Goal: Task Accomplishment & Management: Complete application form

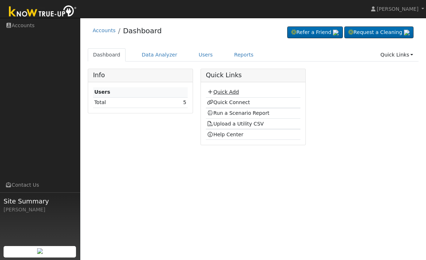
click at [239, 90] on link "Quick Add" at bounding box center [223, 92] width 32 height 6
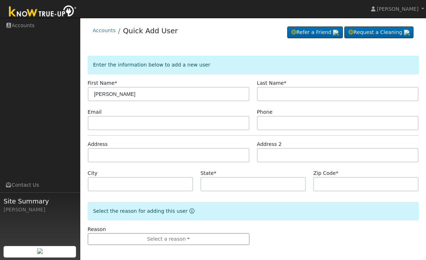
type input "Jamie"
click at [343, 92] on input "text" at bounding box center [338, 94] width 162 height 14
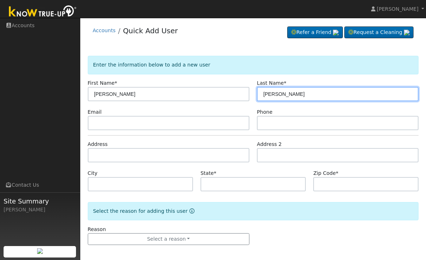
type input "[PERSON_NAME]"
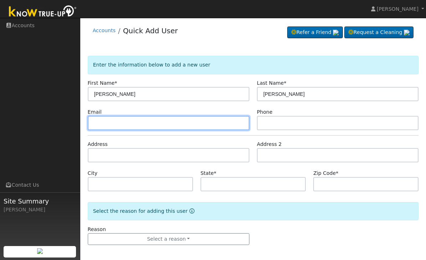
click at [202, 126] on input "text" at bounding box center [169, 123] width 162 height 14
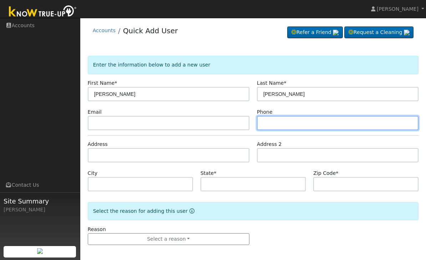
click at [342, 128] on input "text" at bounding box center [338, 123] width 162 height 14
type input "5594930251"
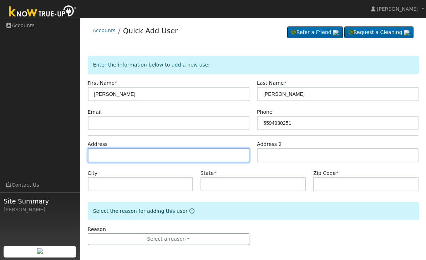
click at [209, 153] on input "text" at bounding box center [169, 155] width 162 height 14
type input "108 Acacia Avenue"
type input "Clovis"
type input "CA"
type input "93612"
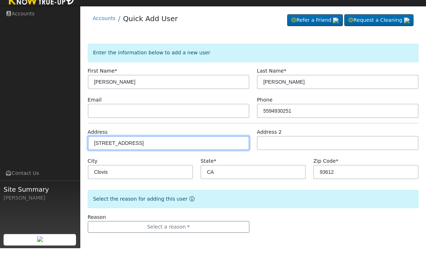
scroll to position [2, 0]
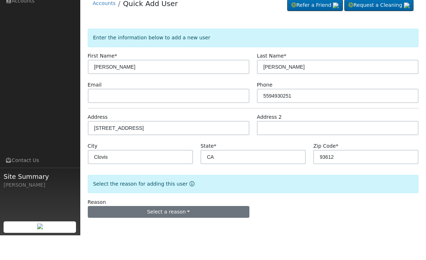
click at [234, 230] on button "Select a reason" at bounding box center [169, 236] width 162 height 12
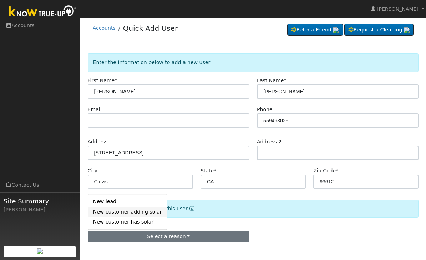
click at [132, 214] on link "New customer adding solar" at bounding box center [127, 211] width 79 height 10
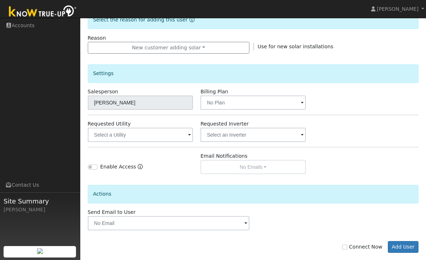
scroll to position [201, 0]
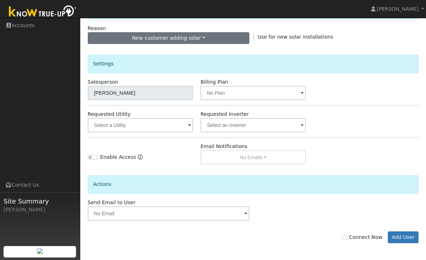
click at [241, 40] on button "New customer adding solar" at bounding box center [169, 38] width 162 height 12
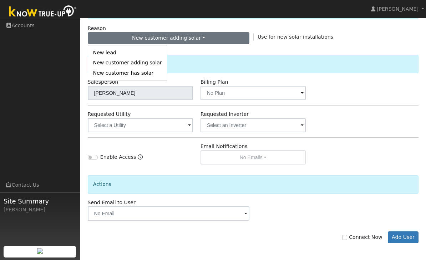
click at [234, 38] on button "New customer adding solar" at bounding box center [169, 38] width 162 height 12
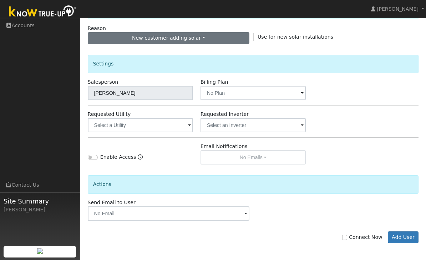
click at [232, 38] on button "New customer adding solar" at bounding box center [169, 38] width 162 height 12
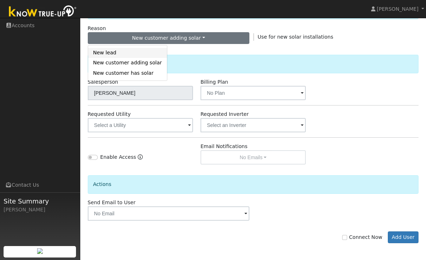
click at [149, 53] on link "New lead" at bounding box center [127, 53] width 79 height 10
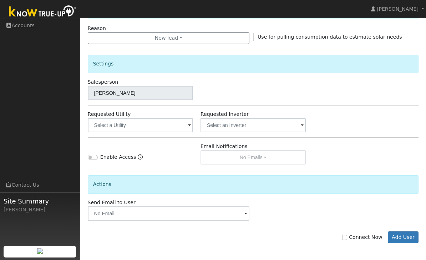
scroll to position [201, 0]
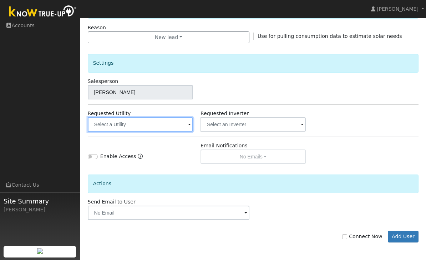
click at [180, 127] on input "text" at bounding box center [140, 124] width 105 height 14
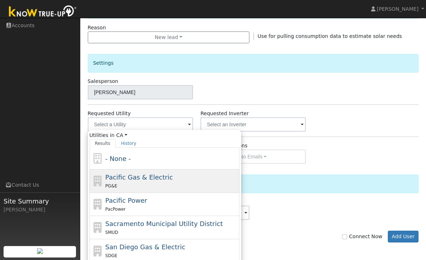
click at [202, 183] on div "PG&E" at bounding box center [171, 185] width 132 height 7
type input "Pacific Gas & Electric"
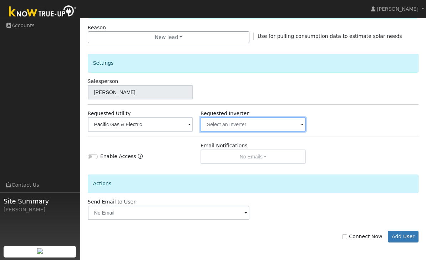
click at [193, 122] on input "text" at bounding box center [140, 124] width 105 height 14
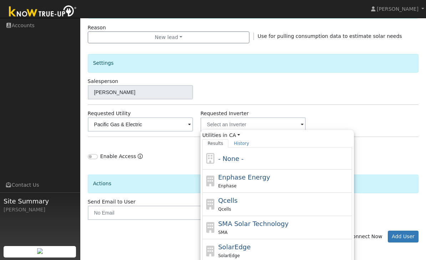
click at [399, 124] on div "Requested Utility Pacific Gas & Electric Requested Inverter Utilities in CA All…" at bounding box center [253, 121] width 339 height 22
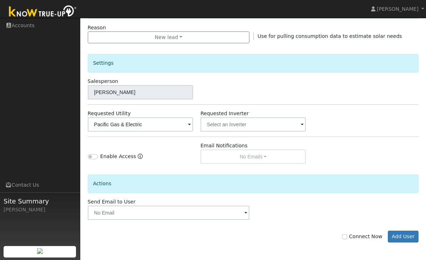
click at [96, 154] on input "Enable Access" at bounding box center [93, 156] width 10 height 5
click at [132, 155] on label "Enable Access" at bounding box center [118, 155] width 36 height 7
click at [98, 155] on input "Enable Access" at bounding box center [93, 156] width 10 height 5
checkbox input "false"
click at [138, 154] on icon "Enable Access" at bounding box center [140, 156] width 5 height 5
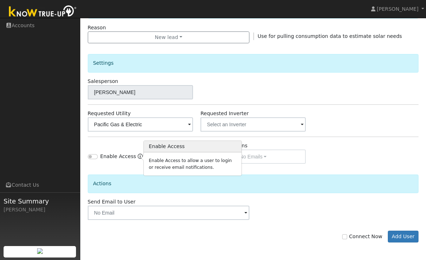
click at [291, 184] on div "Actions" at bounding box center [253, 183] width 331 height 18
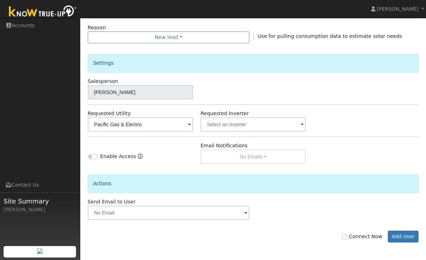
click at [246, 215] on span at bounding box center [246, 213] width 3 height 8
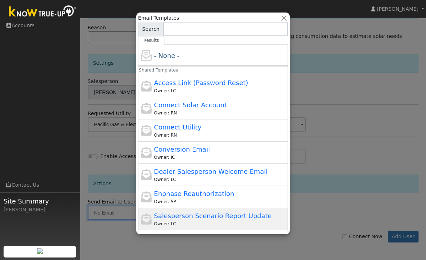
click at [248, 214] on span "Salesperson Scenario Report Update" at bounding box center [213, 215] width 118 height 7
type input "Salesperson Scenario Report Update"
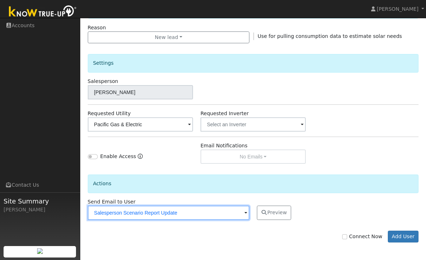
click at [242, 215] on input "Salesperson Scenario Report Update" at bounding box center [169, 212] width 162 height 14
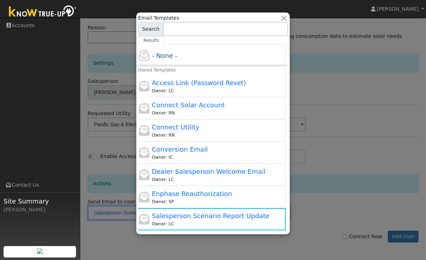
scroll to position [0, 2]
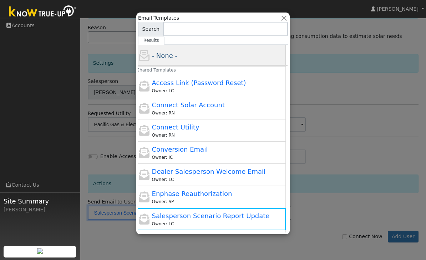
click at [236, 57] on div "- None -" at bounding box center [218, 56] width 132 height 10
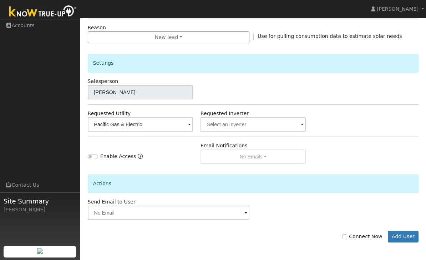
click at [356, 235] on label "Connect Now" at bounding box center [362, 235] width 40 height 7
click at [347, 235] on input "Connect Now" at bounding box center [344, 236] width 5 height 5
checkbox input "true"
click at [415, 235] on button "Add User" at bounding box center [403, 236] width 31 height 12
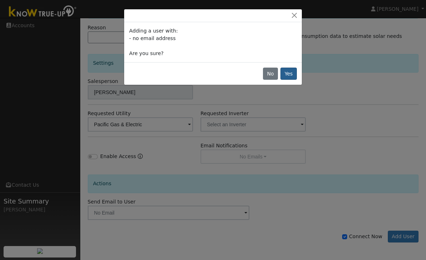
click at [289, 74] on button "Yes" at bounding box center [289, 73] width 16 height 12
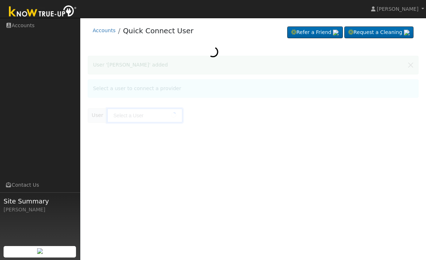
type input "[PERSON_NAME]"
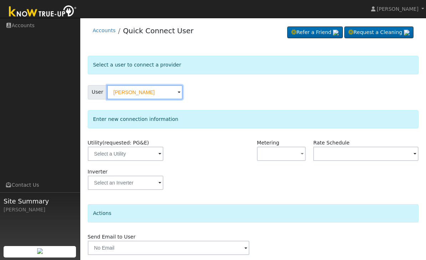
scroll to position [25, 0]
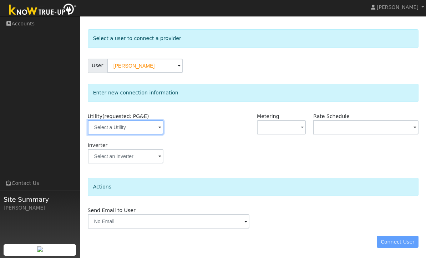
click at [131, 129] on input "text" at bounding box center [126, 129] width 76 height 14
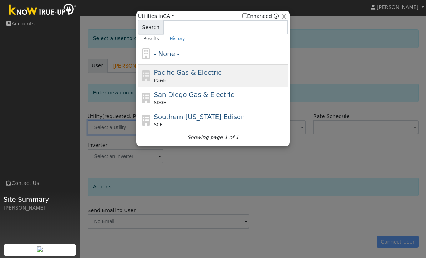
click at [229, 79] on div "PG&E" at bounding box center [220, 82] width 132 height 6
type input "PG&E"
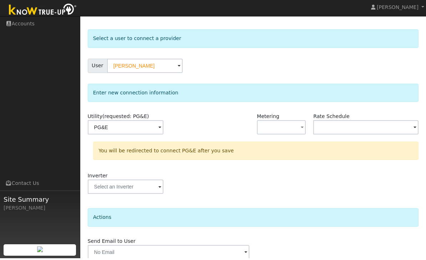
scroll to position [26, 0]
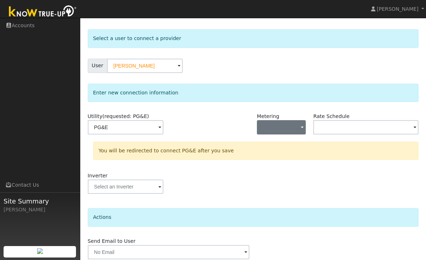
click at [297, 126] on button "button" at bounding box center [281, 127] width 49 height 14
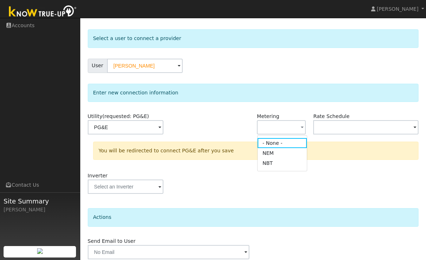
click at [330, 148] on div "You will be redirected to connect PG&E after you save" at bounding box center [256, 150] width 326 height 18
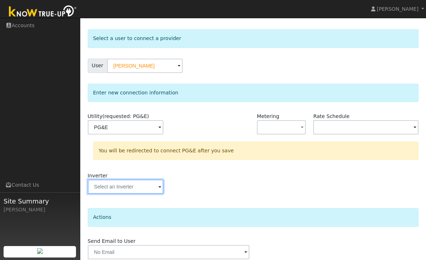
click at [134, 134] on input "text" at bounding box center [126, 127] width 76 height 14
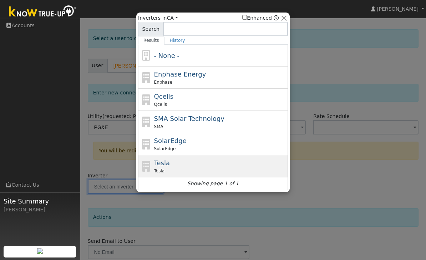
click at [203, 158] on div "Tesla Tesla" at bounding box center [220, 166] width 132 height 16
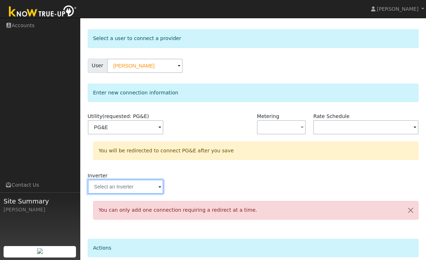
click at [135, 134] on input "text" at bounding box center [126, 127] width 76 height 14
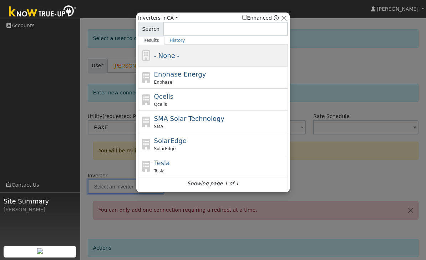
click at [246, 51] on div "- None -" at bounding box center [220, 56] width 132 height 10
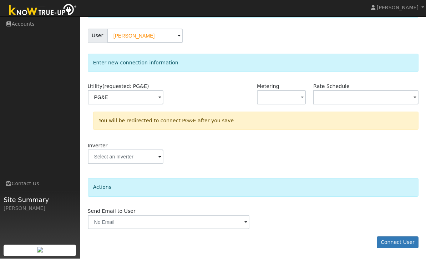
scroll to position [32, 0]
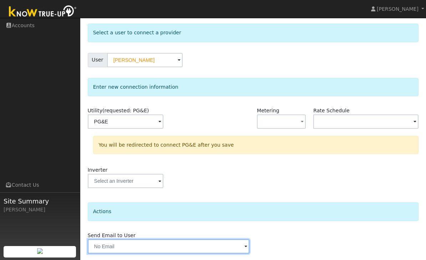
click at [227, 241] on input "text" at bounding box center [169, 246] width 162 height 14
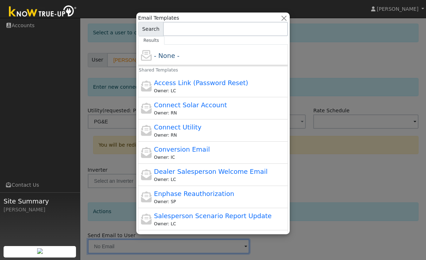
click at [339, 147] on div at bounding box center [213, 130] width 426 height 260
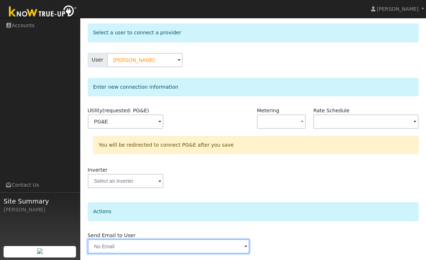
click at [238, 247] on input "text" at bounding box center [169, 246] width 162 height 14
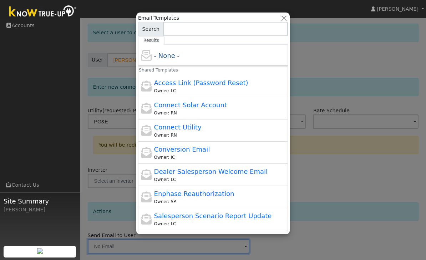
scroll to position [0, 0]
click at [342, 59] on div at bounding box center [213, 130] width 426 height 260
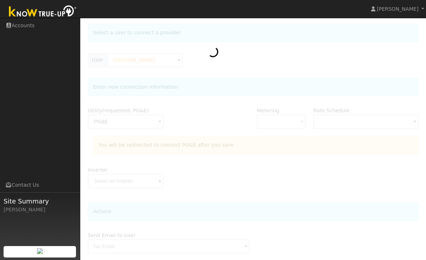
scroll to position [55, 0]
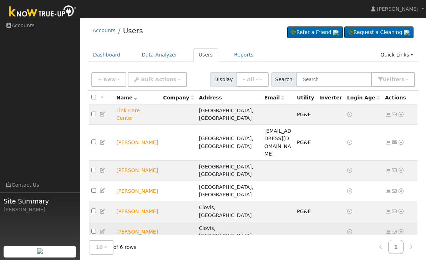
click at [137, 221] on td "Jamie Salas" at bounding box center [137, 231] width 47 height 20
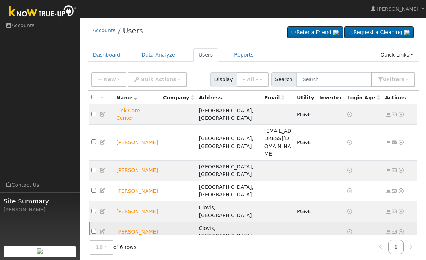
click at [140, 221] on td "Jamie Salas" at bounding box center [137, 231] width 47 height 20
click at [105, 229] on icon at bounding box center [103, 231] width 6 height 5
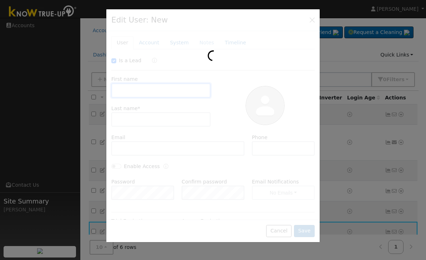
checkbox input "true"
type input "Jamie"
type input "Salas"
type input "5594930251"
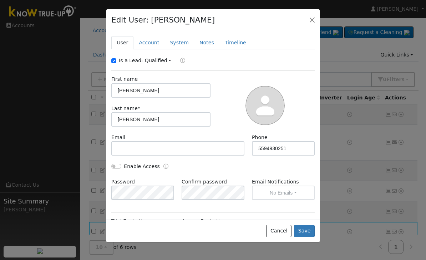
click at [130, 174] on div at bounding box center [213, 125] width 214 height 232
click at [90, 208] on div at bounding box center [213, 130] width 426 height 260
click at [316, 15] on button "button" at bounding box center [312, 20] width 10 height 10
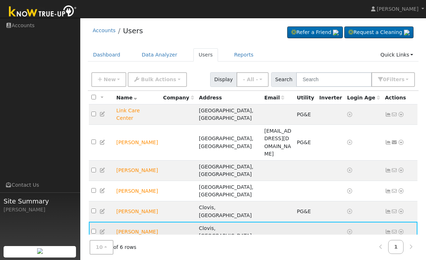
click at [96, 229] on input "checkbox" at bounding box center [93, 231] width 5 height 5
click at [92, 229] on input "checkbox" at bounding box center [93, 231] width 5 height 5
click at [138, 221] on td "Jamie Salas" at bounding box center [137, 231] width 47 height 20
click at [135, 221] on td "Jamie Salas" at bounding box center [137, 231] width 47 height 20
click at [138, 221] on td "Jamie Salas" at bounding box center [137, 231] width 47 height 20
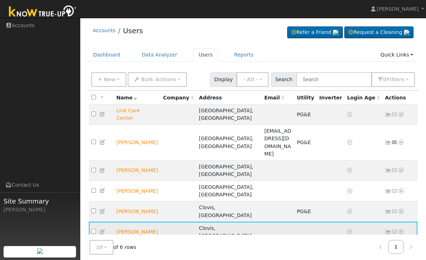
click at [139, 221] on td "Jamie Salas" at bounding box center [137, 231] width 47 height 20
click at [90, 221] on td at bounding box center [101, 231] width 25 height 20
click at [91, 229] on input "checkbox" at bounding box center [93, 231] width 5 height 5
checkbox input "true"
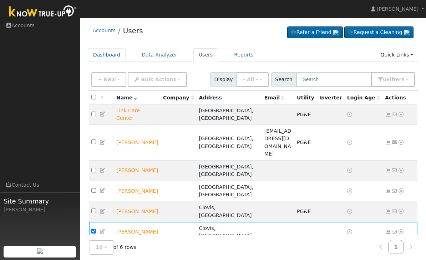
click at [106, 50] on link "Dashboard" at bounding box center [107, 54] width 38 height 13
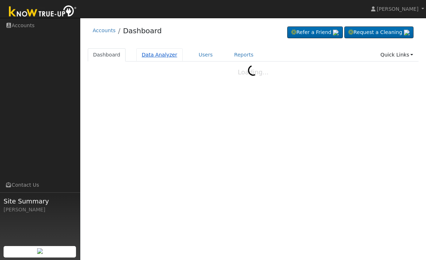
click at [160, 57] on link "Data Analyzer" at bounding box center [159, 54] width 46 height 13
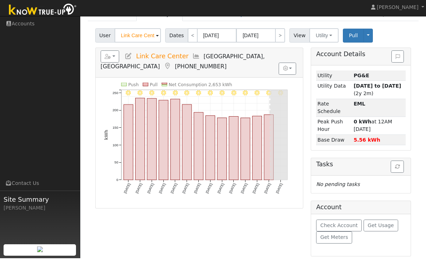
scroll to position [40, 0]
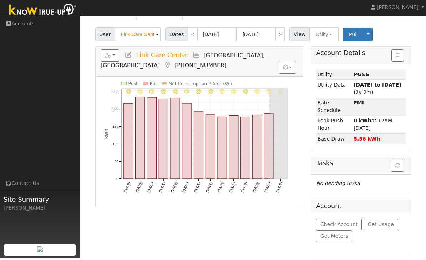
click at [150, 34] on input "Link Care Center" at bounding box center [138, 36] width 46 height 14
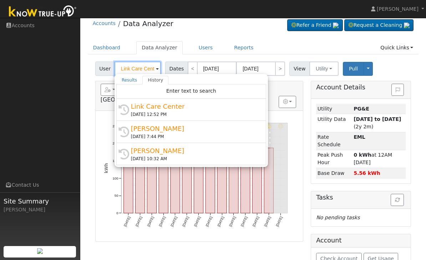
scroll to position [5, 0]
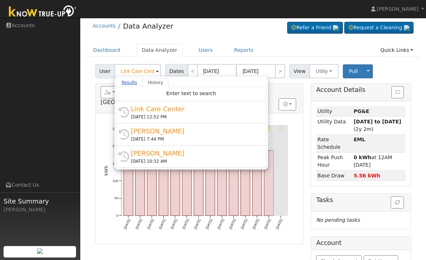
click at [131, 84] on link "Results" at bounding box center [129, 82] width 26 height 9
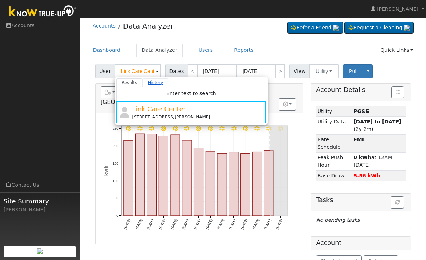
click at [153, 83] on link "History" at bounding box center [155, 82] width 26 height 9
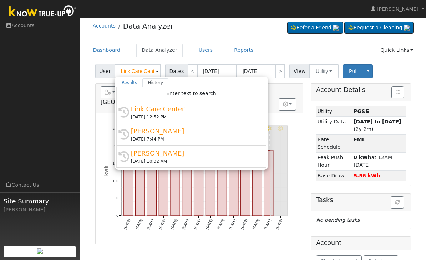
click at [202, 34] on div "Accounts Data Analyzer Refer a Friend Request a Cleaning" at bounding box center [253, 28] width 331 height 22
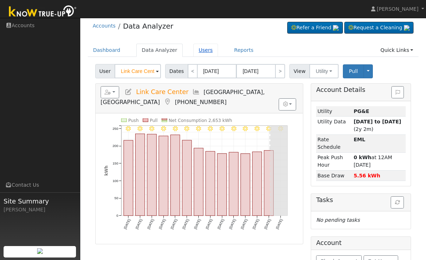
click at [204, 53] on link "Users" at bounding box center [206, 50] width 25 height 13
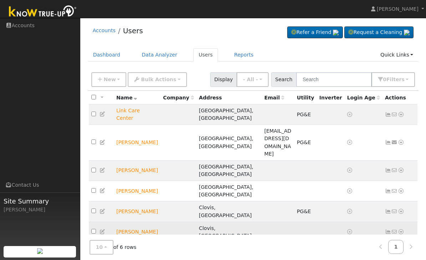
click at [137, 221] on td "Jamie Salas" at bounding box center [137, 231] width 47 height 20
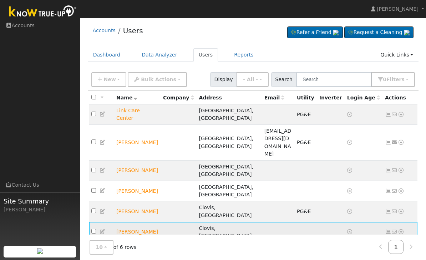
click at [132, 221] on td "Jamie Salas" at bounding box center [137, 231] width 47 height 20
click at [106, 229] on icon at bounding box center [103, 231] width 6 height 5
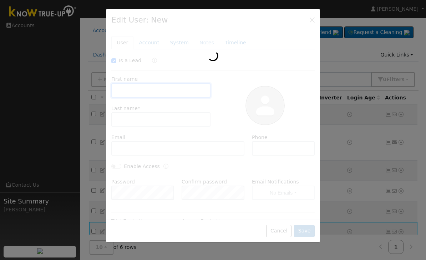
checkbox input "true"
type input "Jamie"
type input "Salas"
type input "5594930251"
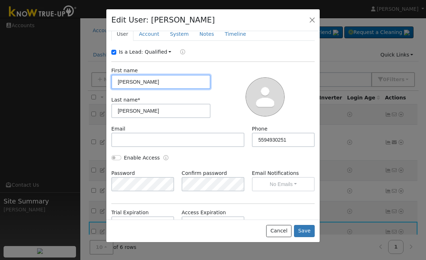
scroll to position [14, 0]
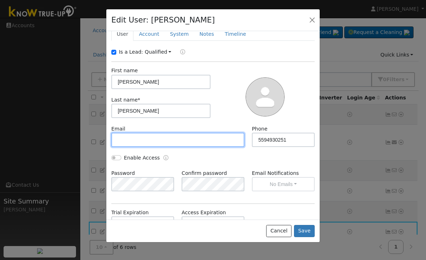
click at [200, 132] on input "text" at bounding box center [177, 139] width 133 height 14
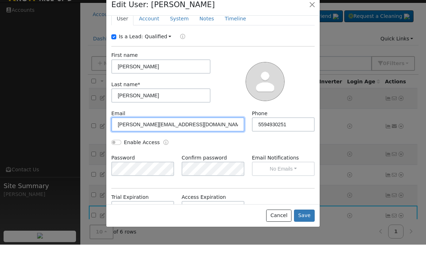
scroll to position [30, 0]
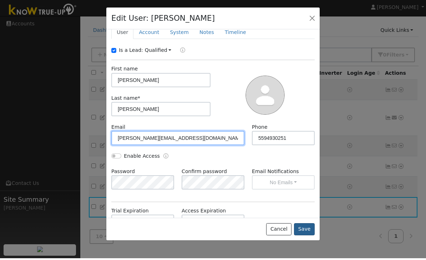
type input "Anthony@wdibsolar.com"
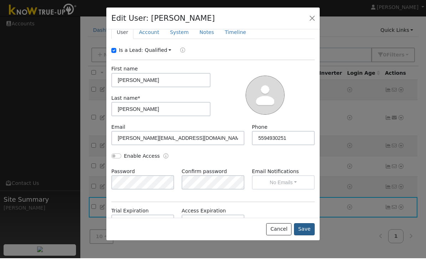
click at [306, 237] on button "Save" at bounding box center [304, 231] width 21 height 12
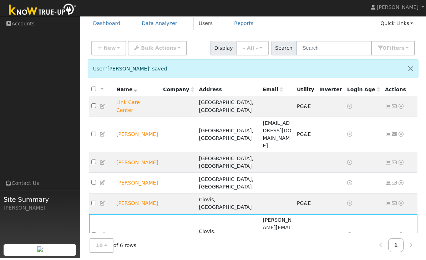
scroll to position [30, 0]
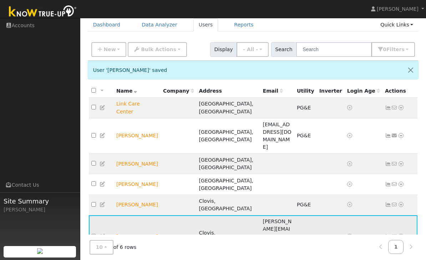
click at [261, 215] on td "Anthony@wdibsolar.com" at bounding box center [277, 236] width 34 height 43
click at [140, 215] on td "[PERSON_NAME]" at bounding box center [137, 236] width 47 height 43
click at [139, 215] on td "[PERSON_NAME]" at bounding box center [137, 236] width 47 height 43
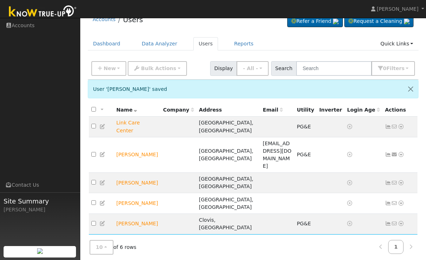
scroll to position [9, 0]
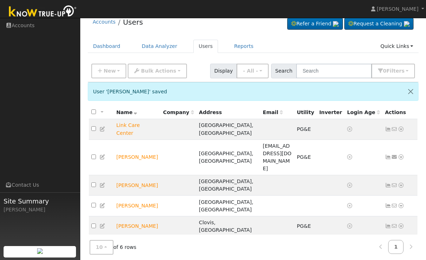
click at [265, 236] on td "Anthony@wdibsolar.com" at bounding box center [277, 257] width 34 height 43
click at [101, 255] on link at bounding box center [103, 258] width 6 height 6
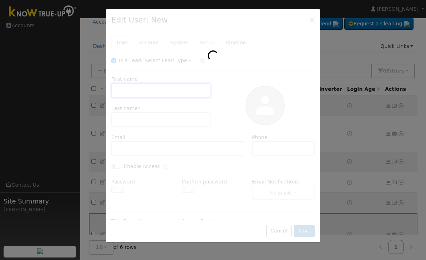
scroll to position [7, 0]
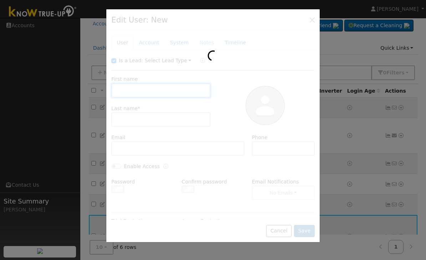
type input "Jamie"
type input "Salas"
type input "Anthony@wdibsolar.com"
type input "5594930251"
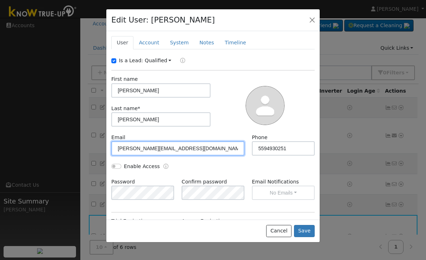
click at [219, 145] on input "Anthony@wdibsolar.com" at bounding box center [177, 148] width 133 height 14
type input "A"
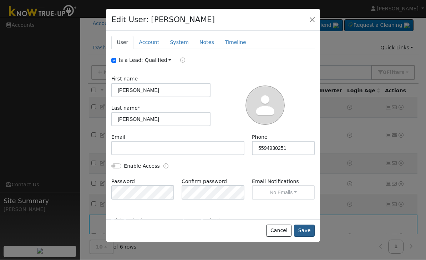
click at [303, 237] on button "Save" at bounding box center [304, 231] width 21 height 12
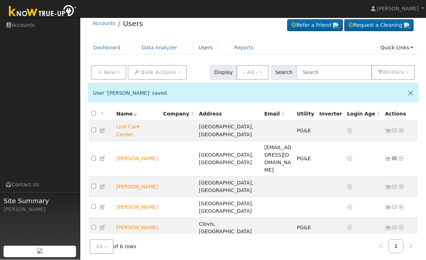
scroll to position [7, 0]
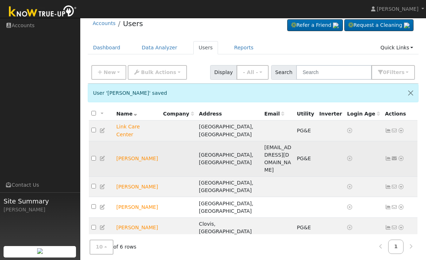
click at [202, 141] on td "[GEOGRAPHIC_DATA], [GEOGRAPHIC_DATA]" at bounding box center [229, 159] width 65 height 36
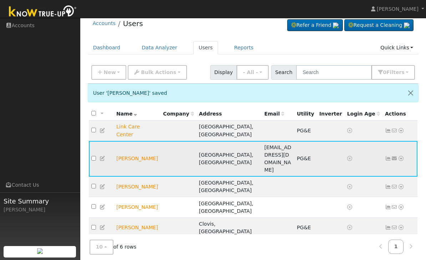
click at [265, 144] on span "[EMAIL_ADDRESS][DOMAIN_NAME]" at bounding box center [278, 158] width 27 height 28
click at [142, 141] on td "[PERSON_NAME]" at bounding box center [137, 159] width 47 height 36
click at [149, 141] on td "[PERSON_NAME]" at bounding box center [137, 159] width 47 height 36
click at [131, 145] on td "[PERSON_NAME]" at bounding box center [137, 159] width 47 height 36
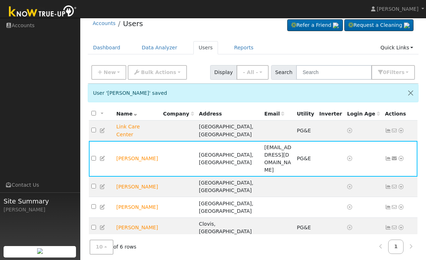
click at [351, 238] on td at bounding box center [364, 248] width 38 height 20
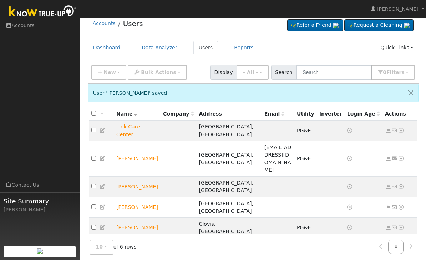
click at [136, 238] on td "Jamie Salas" at bounding box center [137, 248] width 47 height 20
click at [237, 74] on span "Display" at bounding box center [223, 72] width 27 height 15
click at [140, 238] on td "Jamie Salas" at bounding box center [137, 248] width 47 height 20
click at [165, 45] on link "Data Analyzer" at bounding box center [159, 47] width 46 height 13
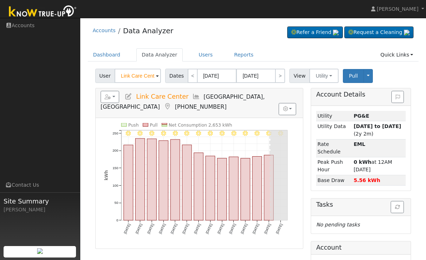
click at [158, 73] on span at bounding box center [157, 76] width 3 height 8
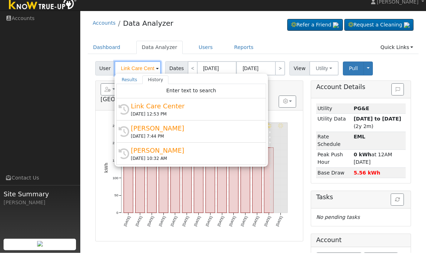
scroll to position [5, 0]
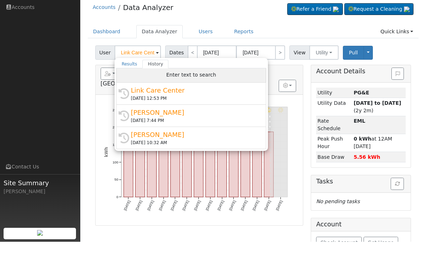
click at [170, 86] on div "Enter text to search" at bounding box center [191, 93] width 150 height 14
click at [218, 86] on div "Enter text to search" at bounding box center [191, 93] width 150 height 14
click at [189, 90] on span "Enter text to search" at bounding box center [191, 93] width 50 height 6
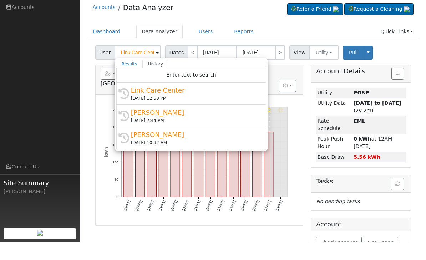
click at [208, 78] on ul "Results History" at bounding box center [191, 82] width 150 height 9
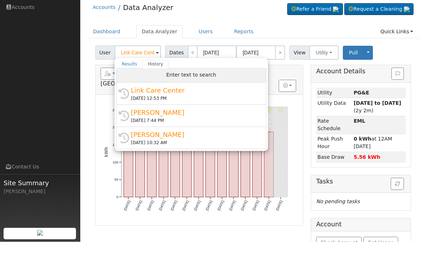
click at [207, 90] on span "Enter text to search" at bounding box center [191, 93] width 50 height 6
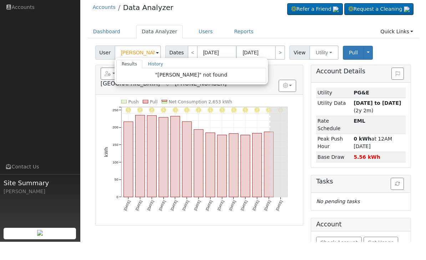
click at [152, 86] on div ""[PERSON_NAME]" not found" at bounding box center [191, 93] width 150 height 14
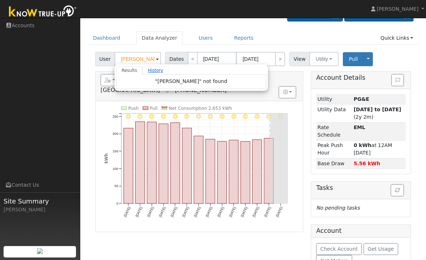
click at [154, 67] on link "History" at bounding box center [155, 70] width 26 height 9
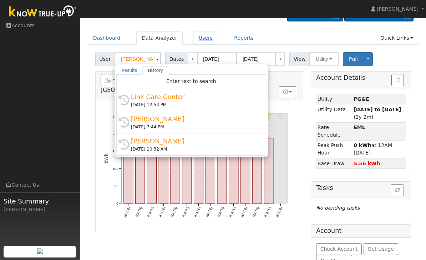
click at [201, 40] on link "Users" at bounding box center [206, 37] width 25 height 13
type input "Link Care Center"
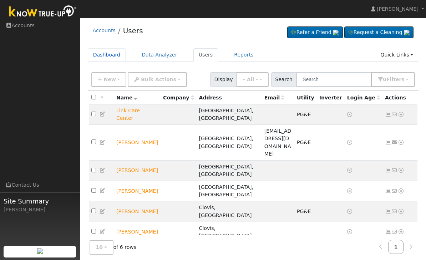
click at [115, 51] on link "Dashboard" at bounding box center [107, 54] width 38 height 13
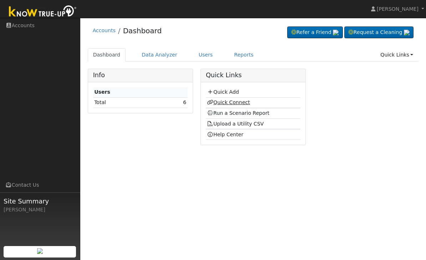
click at [236, 105] on link "Quick Connect" at bounding box center [228, 102] width 43 height 6
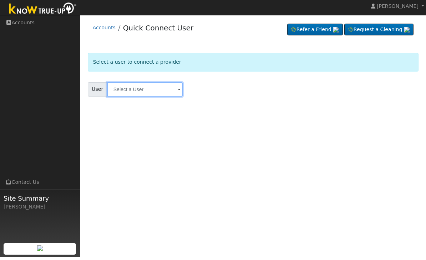
click at [161, 96] on input "text" at bounding box center [145, 92] width 76 height 14
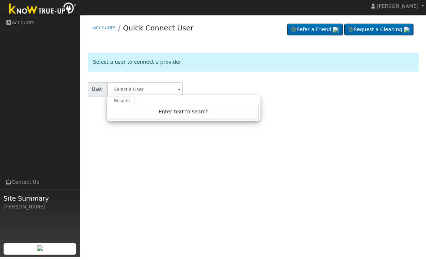
click at [144, 81] on form "Select a user to connect a provider User Results Enter text to search Enter tex…" at bounding box center [253, 86] width 331 height 61
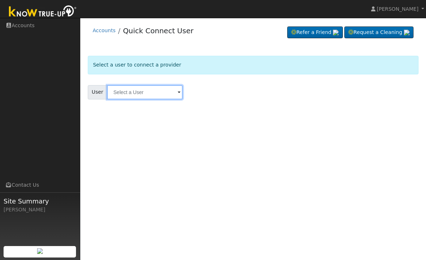
click at [143, 87] on input "text" at bounding box center [145, 92] width 76 height 14
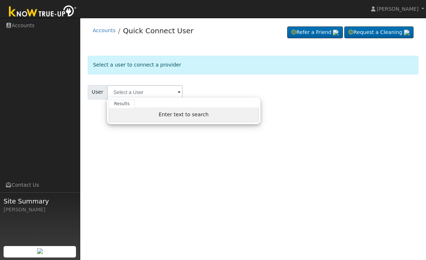
click at [142, 120] on div "Enter text to search" at bounding box center [184, 115] width 150 height 14
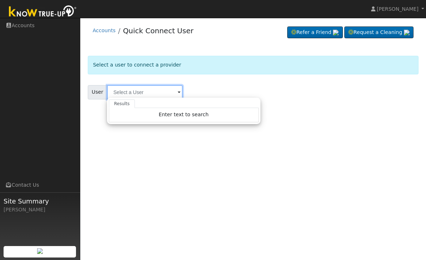
click at [157, 89] on input "text" at bounding box center [145, 92] width 76 height 14
click at [201, 75] on form "Select a user to connect a provider User Results Enter text to search Enter tex…" at bounding box center [253, 86] width 331 height 61
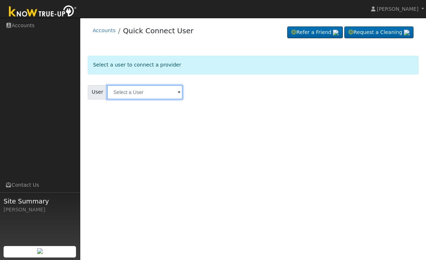
click at [152, 85] on input "text" at bounding box center [145, 92] width 76 height 14
type input "K"
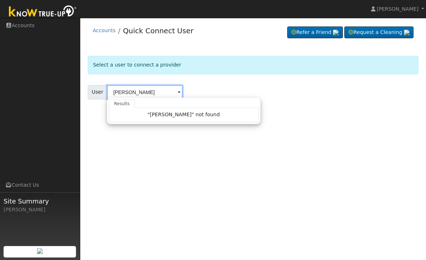
type input "Jaime Salas"
click at [238, 76] on form "Select a user to connect a provider User Jaime Salas Results "Jaime Salas" not …" at bounding box center [253, 86] width 331 height 61
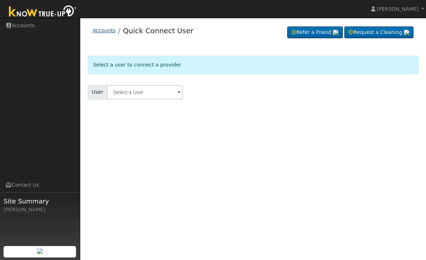
click at [107, 31] on link "Accounts" at bounding box center [104, 30] width 23 height 6
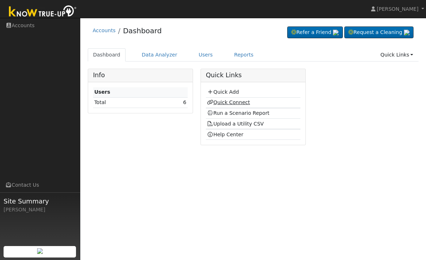
click at [248, 104] on link "Quick Connect" at bounding box center [228, 102] width 43 height 6
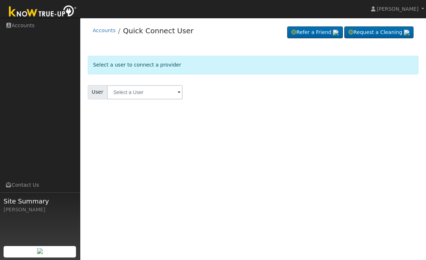
click at [99, 38] on li "Accounts" at bounding box center [104, 32] width 23 height 11
click at [105, 33] on link "Accounts" at bounding box center [104, 30] width 23 height 6
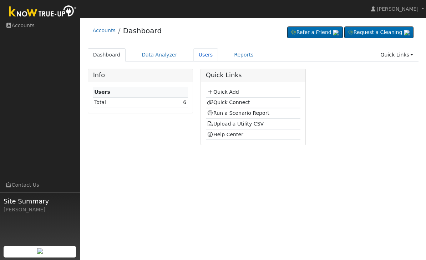
click at [205, 55] on link "Users" at bounding box center [206, 54] width 25 height 13
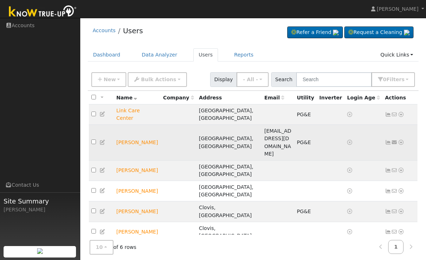
click at [139, 128] on td "[PERSON_NAME]" at bounding box center [137, 143] width 47 height 36
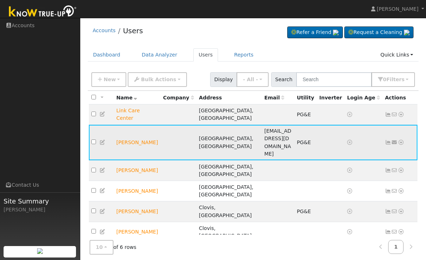
click at [135, 125] on td "[PERSON_NAME]" at bounding box center [137, 143] width 47 height 36
click at [150, 125] on td "[PERSON_NAME]" at bounding box center [137, 143] width 47 height 36
click at [145, 127] on td "[PERSON_NAME]" at bounding box center [137, 143] width 47 height 36
click at [102, 130] on td at bounding box center [101, 143] width 25 height 36
click at [106, 140] on icon at bounding box center [103, 142] width 6 height 5
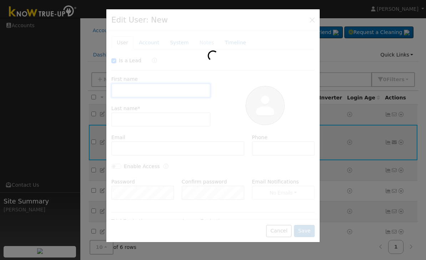
checkbox input "true"
type input "[PERSON_NAME]"
type input "[EMAIL_ADDRESS][DOMAIN_NAME]"
type input "5598257307"
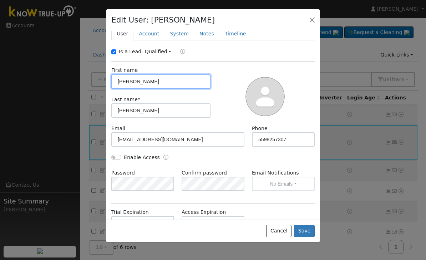
scroll to position [9, 0]
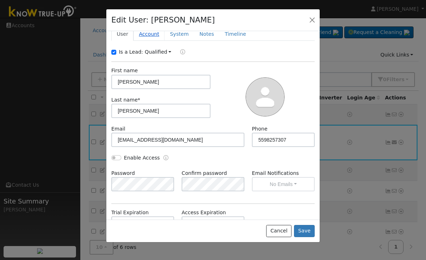
click at [153, 38] on link "Account" at bounding box center [149, 33] width 31 height 13
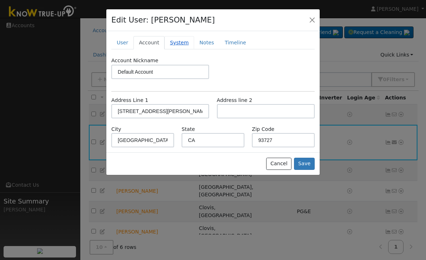
click at [185, 42] on link "System" at bounding box center [180, 42] width 30 height 13
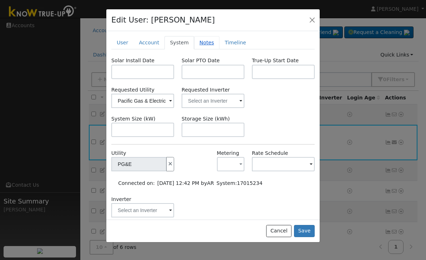
click at [208, 41] on link "Notes" at bounding box center [206, 42] width 25 height 13
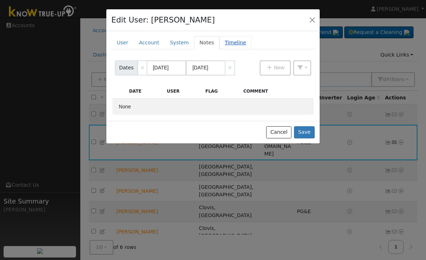
click at [237, 41] on link "Timeline" at bounding box center [236, 42] width 32 height 13
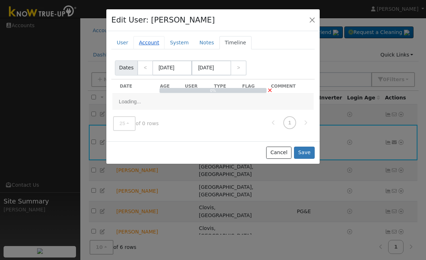
click at [143, 36] on link "Account" at bounding box center [149, 42] width 31 height 13
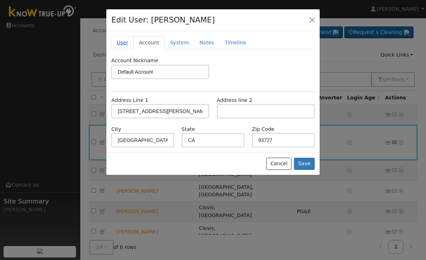
click at [125, 41] on link "User" at bounding box center [122, 42] width 22 height 13
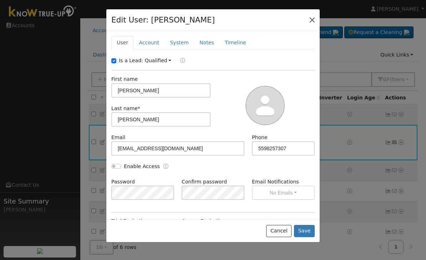
click at [314, 17] on button "button" at bounding box center [312, 20] width 10 height 10
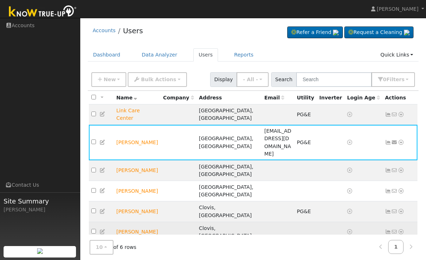
click at [109, 221] on td at bounding box center [101, 231] width 25 height 20
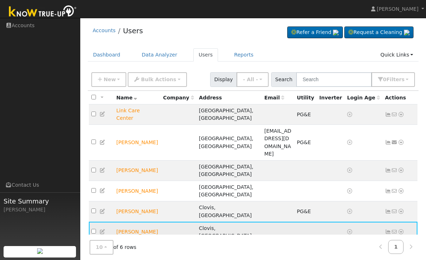
click at [106, 229] on link at bounding box center [103, 232] width 6 height 6
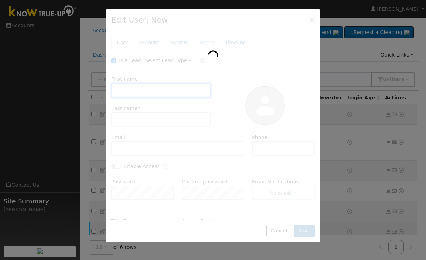
type input "Jamie"
type input "Salas"
type input "5594930251"
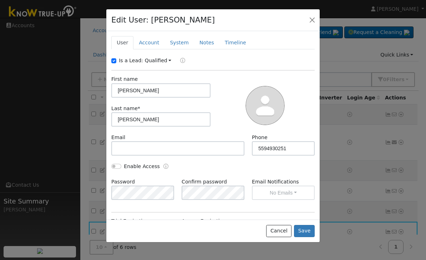
click at [103, 175] on div at bounding box center [213, 130] width 426 height 260
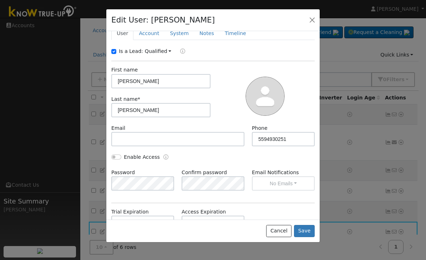
scroll to position [9, 0]
click at [153, 35] on link "Account" at bounding box center [149, 33] width 31 height 13
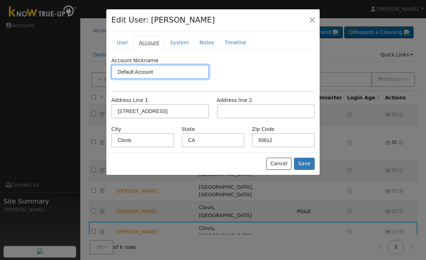
scroll to position [0, 0]
click at [178, 47] on link "System" at bounding box center [180, 42] width 30 height 13
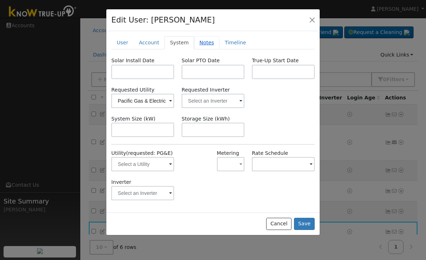
click at [203, 42] on link "Notes" at bounding box center [206, 42] width 25 height 13
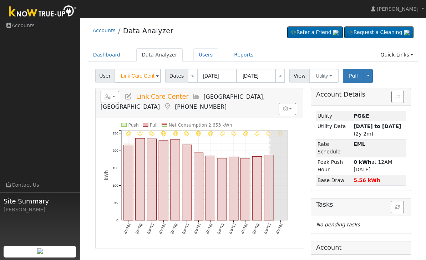
click at [208, 58] on link "Users" at bounding box center [206, 54] width 25 height 13
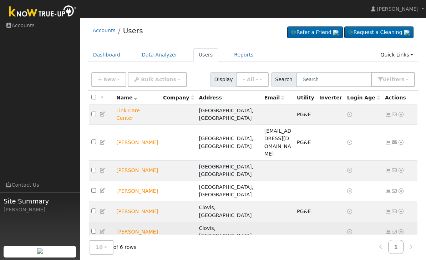
click at [106, 229] on icon at bounding box center [103, 231] width 6 height 5
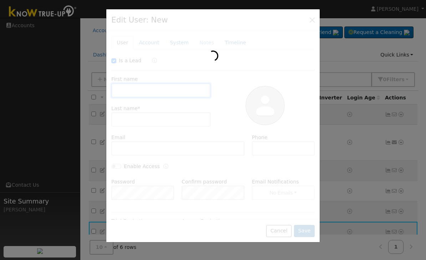
checkbox input "true"
type input "[PERSON_NAME]"
type input "5594930251"
type input "Pacific Gas & Electric"
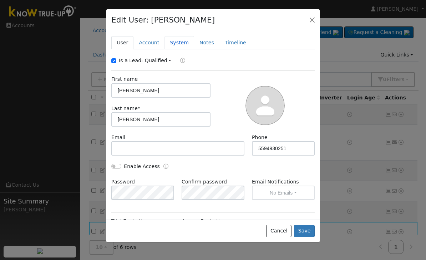
click at [178, 41] on link "System" at bounding box center [180, 42] width 30 height 13
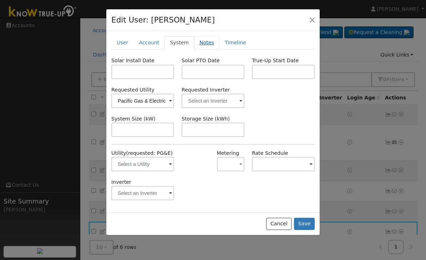
click at [210, 46] on link "Notes" at bounding box center [206, 42] width 25 height 13
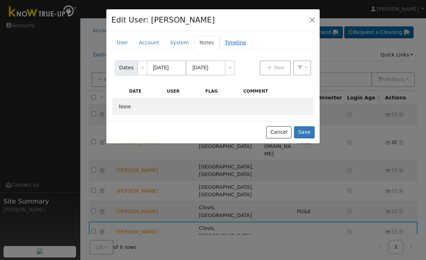
click at [236, 42] on link "Timeline" at bounding box center [236, 42] width 32 height 13
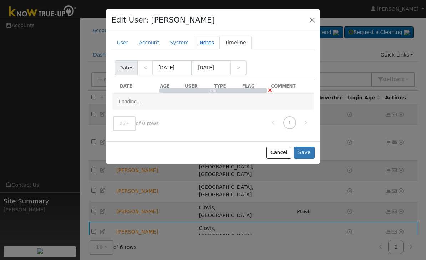
click at [205, 45] on link "Notes" at bounding box center [206, 42] width 25 height 13
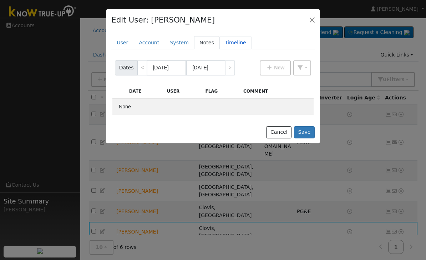
click at [232, 41] on link "Timeline" at bounding box center [236, 42] width 32 height 13
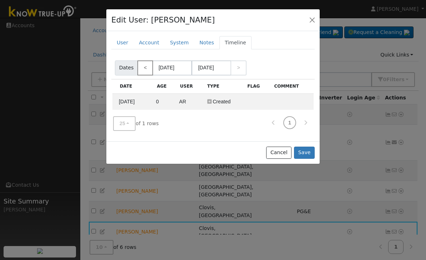
click at [145, 69] on link "<" at bounding box center [145, 67] width 16 height 15
type input "05/09/2025"
type input "06/30/2025"
select select "4"
click at [181, 68] on input "05/09/2025" at bounding box center [172, 67] width 39 height 15
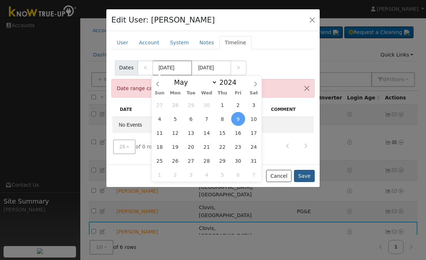
type input "05/09/2024"
click at [303, 172] on button "Save" at bounding box center [304, 176] width 21 height 12
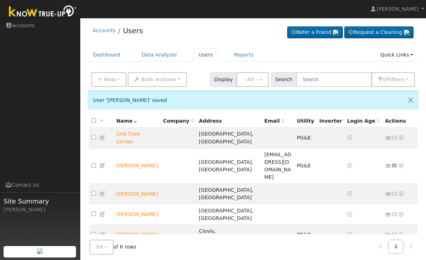
click at [130, 245] on td "[PERSON_NAME]" at bounding box center [137, 255] width 47 height 20
click at [205, 57] on link "Users" at bounding box center [206, 54] width 25 height 13
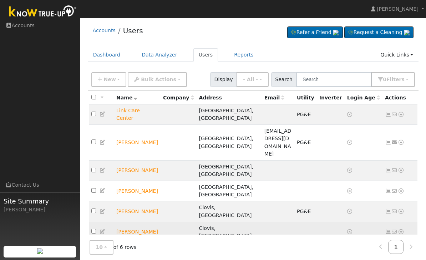
click at [108, 221] on td at bounding box center [101, 231] width 25 height 20
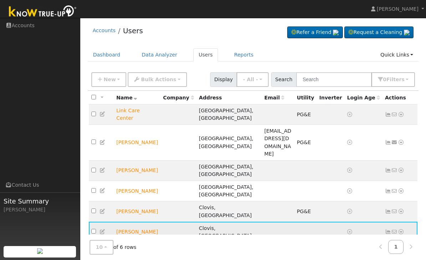
click at [106, 229] on icon at bounding box center [103, 231] width 6 height 5
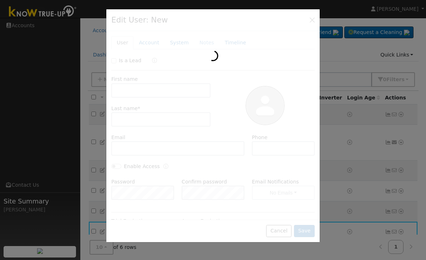
click at [137, 177] on div at bounding box center [213, 125] width 214 height 232
checkbox input "true"
type input "[PERSON_NAME]"
type input "5594930251"
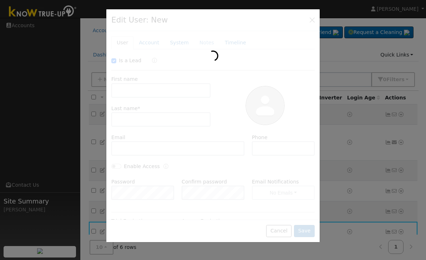
type input "Default Account"
type input "[STREET_ADDRESS]"
type input "Clovis"
type input "CA"
type input "93612"
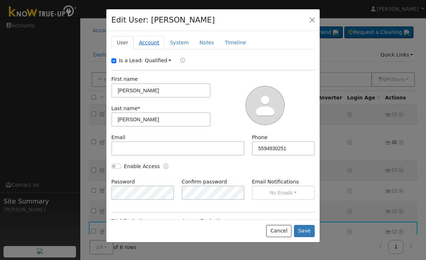
click at [151, 38] on link "Account" at bounding box center [149, 42] width 31 height 13
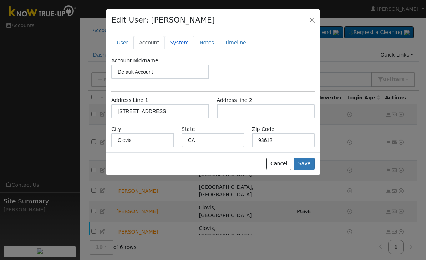
click at [180, 45] on link "System" at bounding box center [180, 42] width 30 height 13
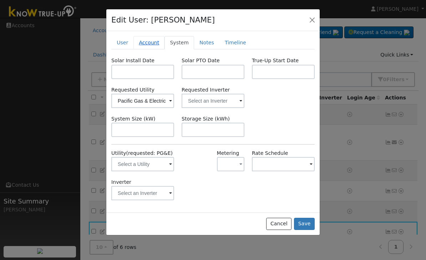
click at [155, 43] on link "Account" at bounding box center [149, 42] width 31 height 13
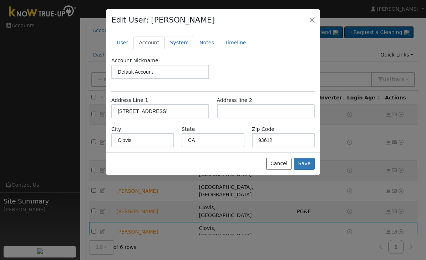
click at [186, 40] on link "System" at bounding box center [180, 42] width 30 height 13
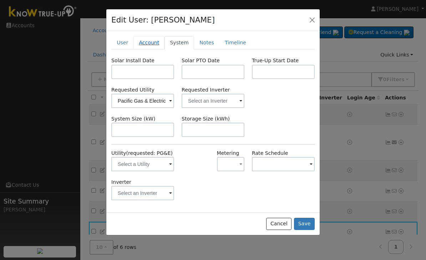
click at [154, 43] on link "Account" at bounding box center [149, 42] width 31 height 13
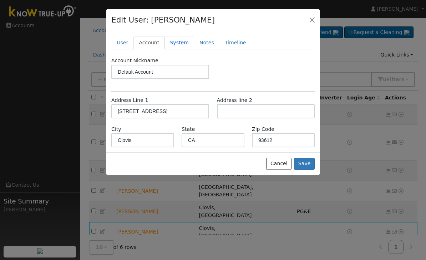
click at [187, 39] on link "System" at bounding box center [180, 42] width 30 height 13
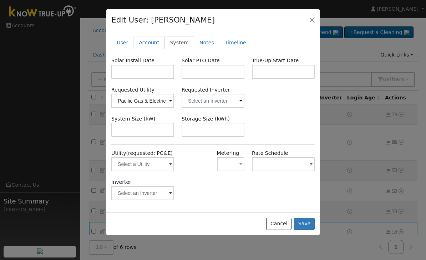
click at [156, 46] on link "Account" at bounding box center [149, 42] width 31 height 13
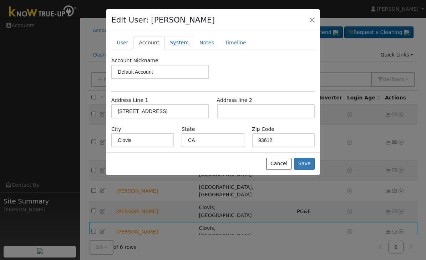
click at [184, 44] on link "System" at bounding box center [180, 42] width 30 height 13
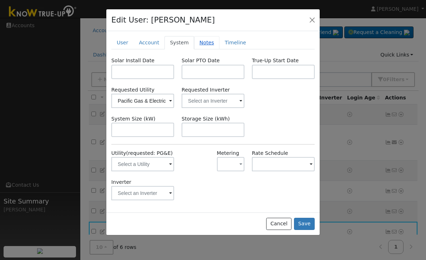
click at [210, 42] on link "Notes" at bounding box center [206, 42] width 25 height 13
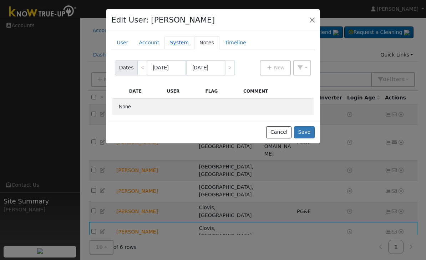
click at [185, 43] on link "System" at bounding box center [180, 42] width 30 height 13
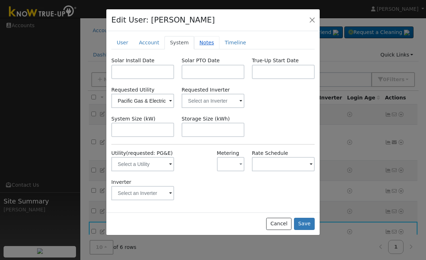
click at [207, 47] on link "Notes" at bounding box center [206, 42] width 25 height 13
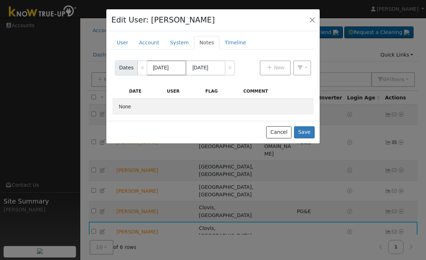
click at [177, 72] on body "Anthony Ramirez Anthony Ramirez Profile Help Center Terms Of Service See What's…" at bounding box center [213, 147] width 426 height 259
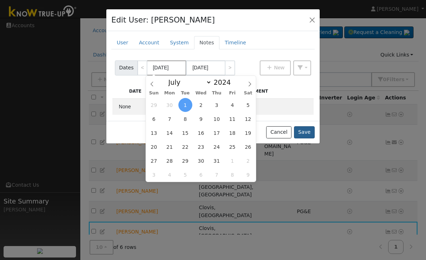
type input "07/01/2024"
click at [310, 130] on button "Save" at bounding box center [304, 132] width 21 height 12
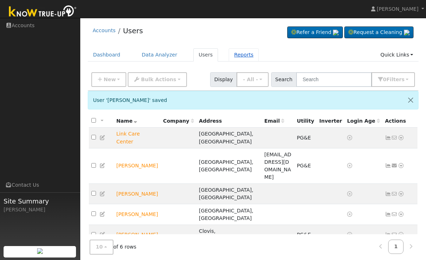
click at [237, 59] on link "Reports" at bounding box center [244, 54] width 30 height 13
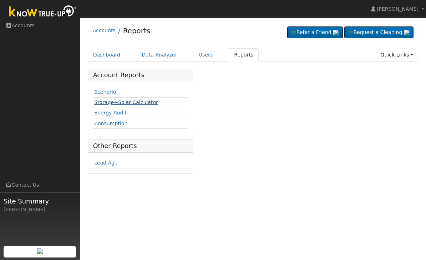
click at [120, 105] on link "Storage+Solar Calculator" at bounding box center [126, 102] width 64 height 6
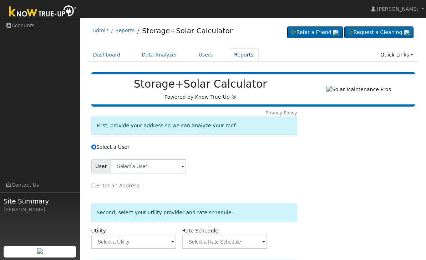
click at [234, 55] on link "Reports" at bounding box center [244, 54] width 30 height 13
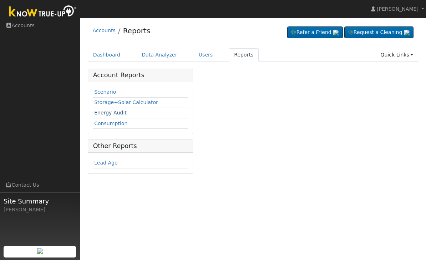
click at [114, 111] on link "Energy Audit" at bounding box center [110, 113] width 32 height 6
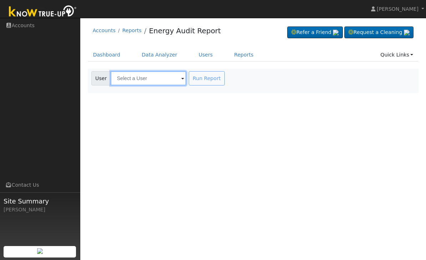
click at [159, 80] on input "text" at bounding box center [149, 78] width 76 height 14
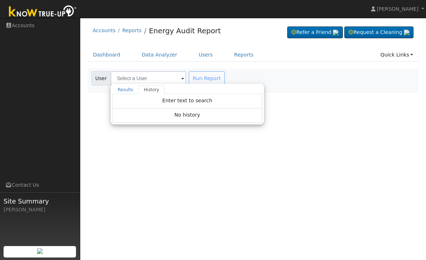
click at [156, 144] on div "User Profile First name Last name Email Email Notifications No Emails No Emails…" at bounding box center [253, 139] width 346 height 242
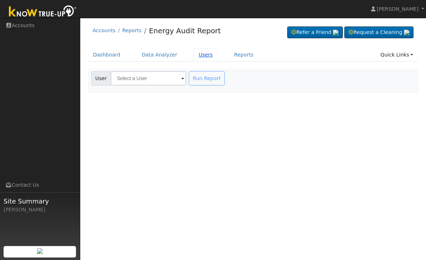
click at [210, 54] on link "Users" at bounding box center [206, 54] width 25 height 13
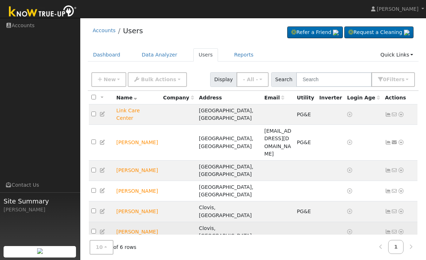
click at [128, 221] on td "[PERSON_NAME]" at bounding box center [137, 231] width 47 height 20
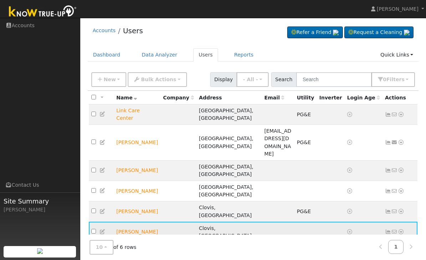
click at [129, 221] on td "[PERSON_NAME]" at bounding box center [137, 231] width 47 height 20
click at [103, 229] on icon at bounding box center [103, 231] width 6 height 5
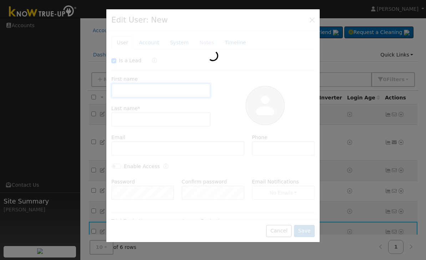
checkbox input "true"
type input "Jamie"
type input "Salas"
type input "5594930251"
type input "Default Account"
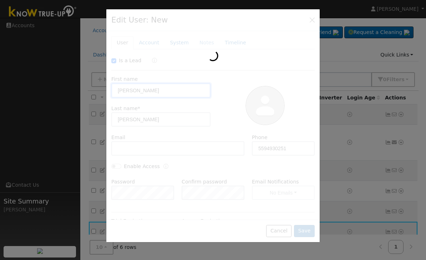
type input "108 Acacia Avenue"
type input "Clovis"
type input "CA"
type input "93612"
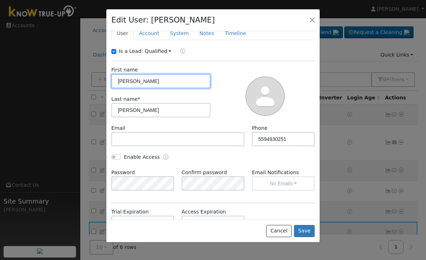
scroll to position [9, 0]
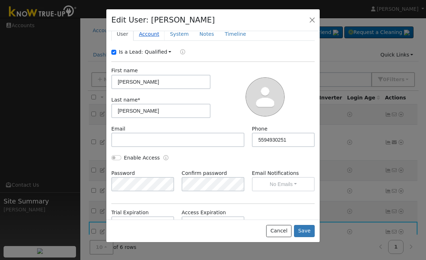
click at [149, 34] on link "Account" at bounding box center [149, 33] width 31 height 13
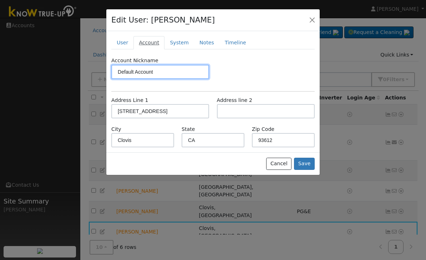
scroll to position [0, 0]
click at [184, 42] on link "System" at bounding box center [180, 42] width 30 height 13
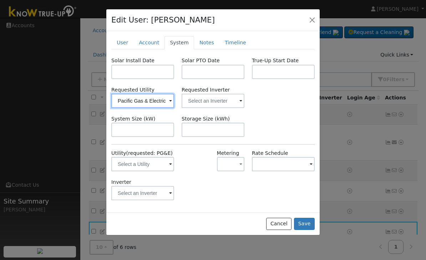
click at [167, 104] on input "Pacific Gas & Electric" at bounding box center [142, 101] width 63 height 14
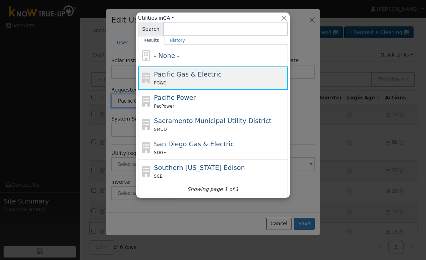
click at [219, 74] on div "Pacific Gas & Electric PG&E" at bounding box center [220, 77] width 132 height 17
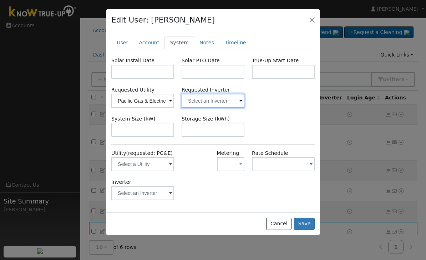
click at [174, 99] on input "text" at bounding box center [142, 101] width 63 height 14
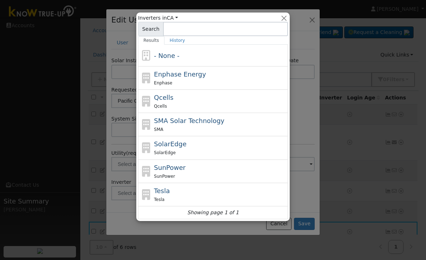
click at [305, 49] on div at bounding box center [213, 130] width 426 height 260
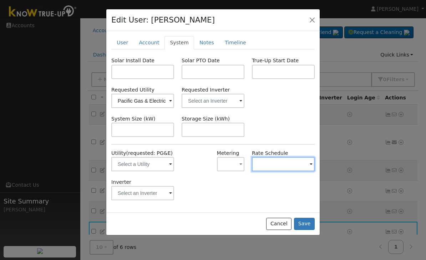
click at [174, 164] on input "text" at bounding box center [142, 164] width 63 height 14
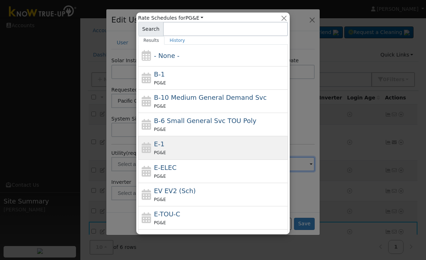
click at [256, 154] on div "PG&E" at bounding box center [220, 152] width 132 height 7
type input "E-1"
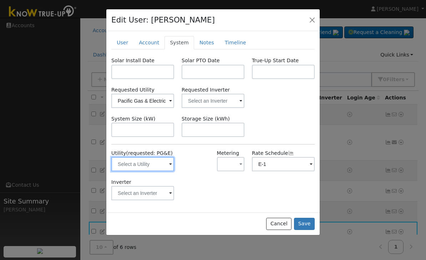
click at [167, 161] on input "text" at bounding box center [142, 164] width 63 height 14
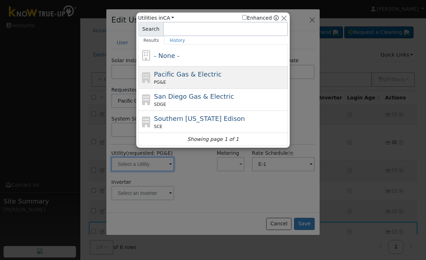
click at [232, 75] on div "Pacific Gas & Electric PG&E" at bounding box center [220, 77] width 132 height 16
type input "PG&E"
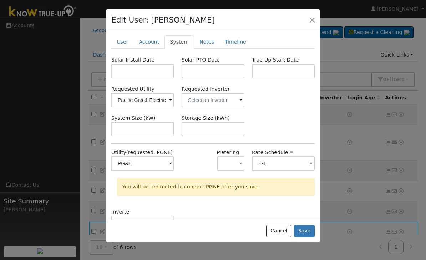
scroll to position [0, 0]
click at [167, 171] on input "text" at bounding box center [142, 163] width 63 height 14
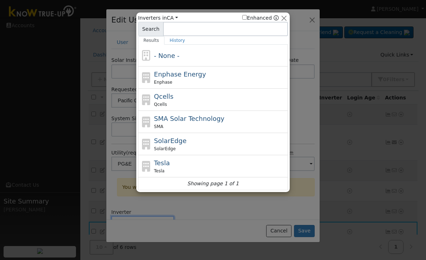
click at [221, 212] on div at bounding box center [213, 130] width 426 height 260
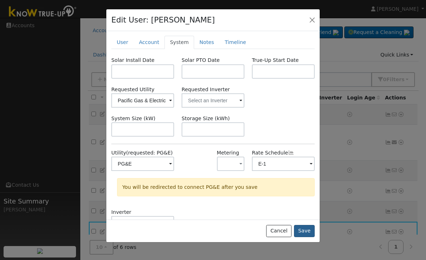
click at [313, 237] on button "Save" at bounding box center [304, 231] width 21 height 12
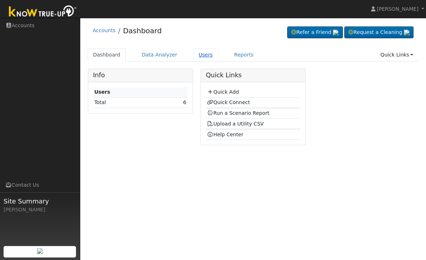
click at [202, 55] on link "Users" at bounding box center [206, 54] width 25 height 13
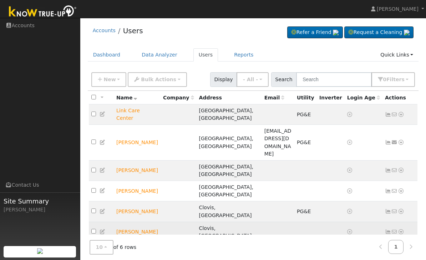
click at [321, 221] on td at bounding box center [331, 231] width 28 height 20
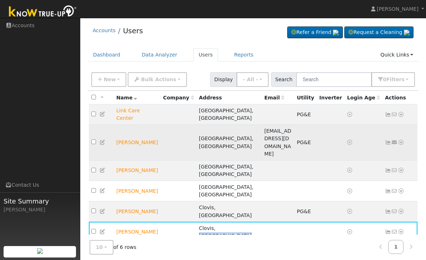
click at [316, 125] on td "PG&E" at bounding box center [306, 143] width 22 height 36
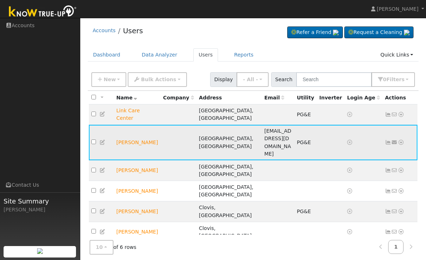
click at [311, 139] on span "PG&E" at bounding box center [304, 142] width 14 height 6
click at [146, 125] on td "[PERSON_NAME]" at bounding box center [137, 143] width 47 height 36
click at [106, 140] on icon at bounding box center [103, 142] width 6 height 5
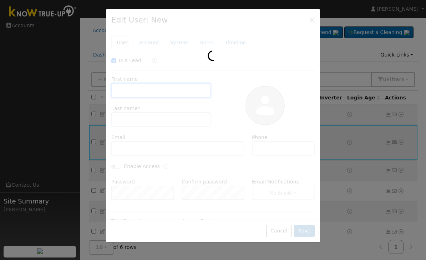
checkbox input "true"
type input "Jagdeep"
type input "dhillon"
type input "[EMAIL_ADDRESS][DOMAIN_NAME]"
type input "5598257307"
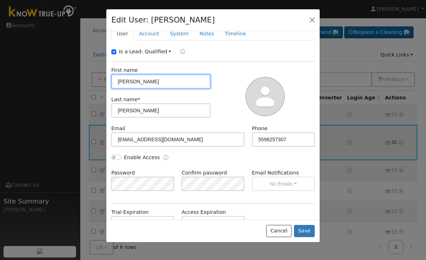
scroll to position [9, 0]
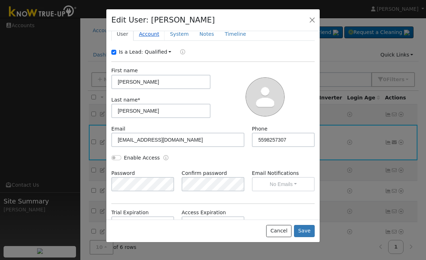
click at [148, 40] on link "Account" at bounding box center [149, 33] width 31 height 13
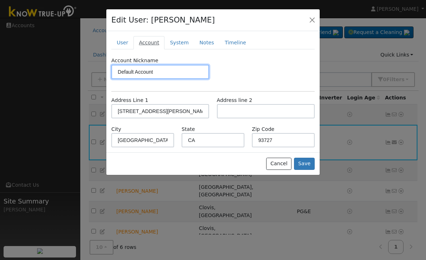
scroll to position [0, 0]
click at [182, 46] on link "System" at bounding box center [180, 42] width 30 height 13
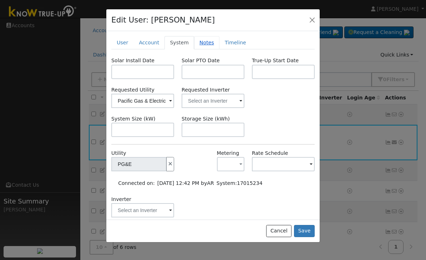
click at [212, 43] on link "Notes" at bounding box center [206, 42] width 25 height 13
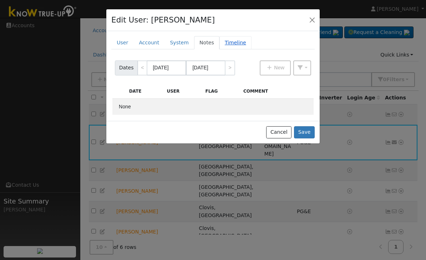
click at [237, 48] on link "Timeline" at bounding box center [236, 42] width 32 height 13
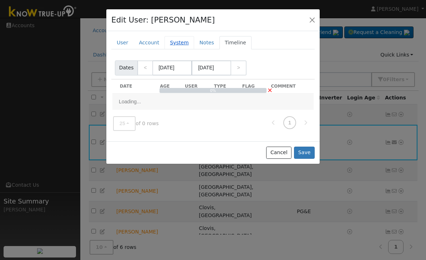
click at [172, 37] on link "System" at bounding box center [180, 42] width 30 height 13
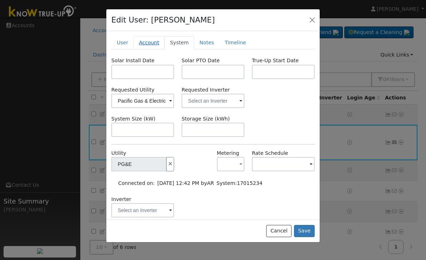
click at [148, 45] on link "Account" at bounding box center [149, 42] width 31 height 13
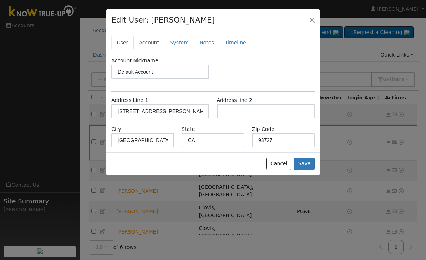
click at [122, 40] on link "User" at bounding box center [122, 42] width 22 height 13
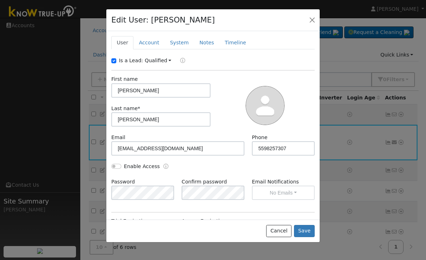
click at [360, 54] on div at bounding box center [213, 130] width 426 height 260
click at [317, 16] on button "button" at bounding box center [312, 20] width 10 height 10
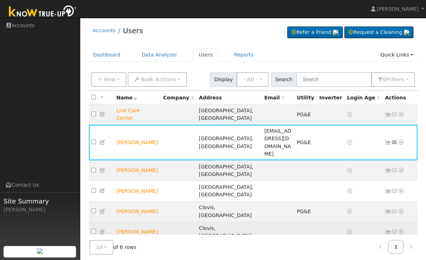
click at [106, 229] on link at bounding box center [103, 232] width 6 height 6
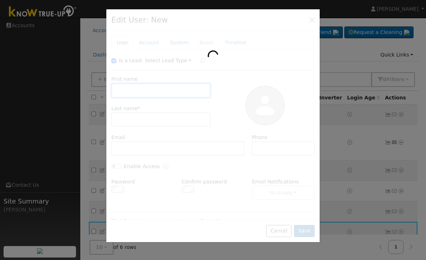
type input "[PERSON_NAME]"
type input "5594930251"
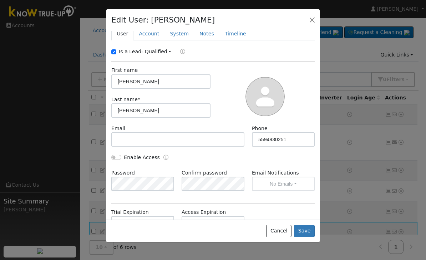
scroll to position [9, 0]
click at [150, 32] on link "Account" at bounding box center [149, 33] width 31 height 13
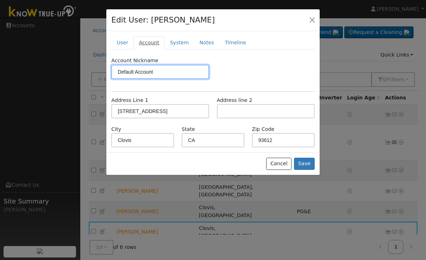
scroll to position [0, 0]
click at [176, 40] on link "System" at bounding box center [180, 42] width 30 height 13
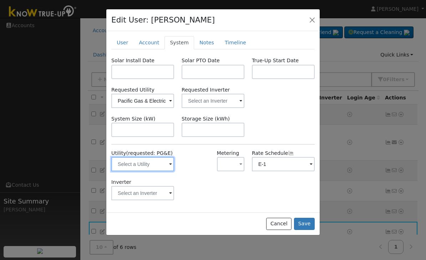
click at [158, 161] on input "text" at bounding box center [142, 164] width 63 height 14
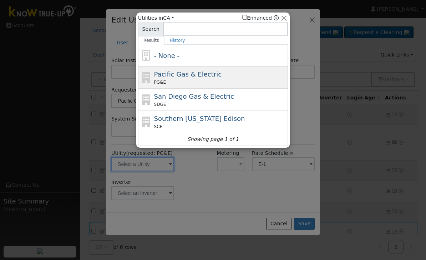
click at [219, 80] on div "PG&E" at bounding box center [220, 82] width 132 height 6
type input "PG&E"
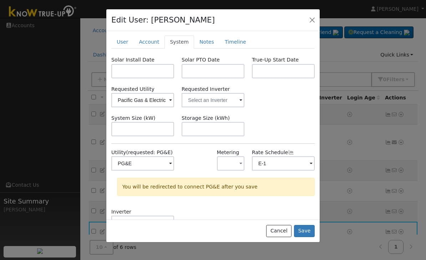
scroll to position [0, 0]
click at [304, 237] on button "Save" at bounding box center [304, 231] width 21 height 12
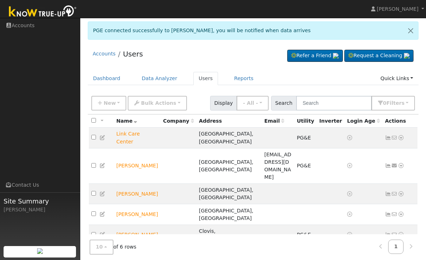
click at [126, 245] on td "Jamie Salas" at bounding box center [137, 255] width 47 height 20
click at [96, 252] on input "checkbox" at bounding box center [93, 254] width 5 height 5
click at [92, 252] on input "checkbox" at bounding box center [93, 254] width 5 height 5
checkbox input "false"
click at [112, 84] on link "Dashboard" at bounding box center [107, 78] width 38 height 13
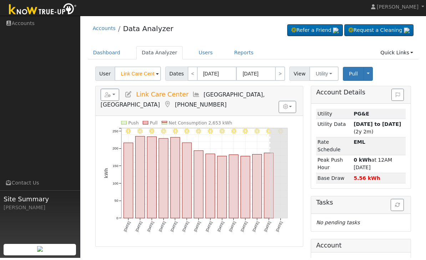
click at [147, 76] on input "Link Care Center" at bounding box center [138, 76] width 46 height 14
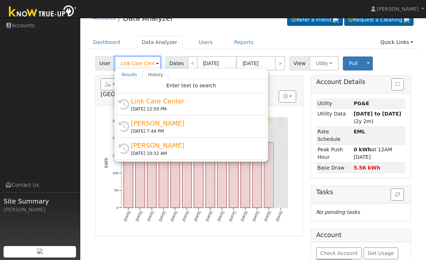
scroll to position [10, 0]
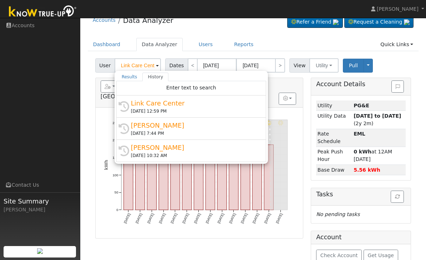
click at [242, 32] on div "Accounts Data Analyzer Refer a Friend Request a Cleaning" at bounding box center [253, 22] width 331 height 22
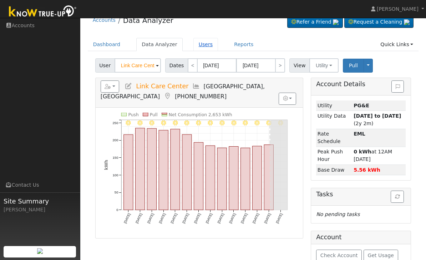
click at [199, 51] on link "Users" at bounding box center [206, 44] width 25 height 13
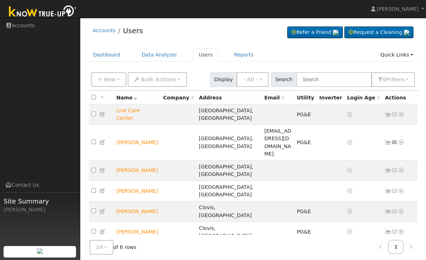
click at [107, 22] on div "Accounts Users Refer a Friend Request a Cleaning" at bounding box center [253, 32] width 331 height 22
click at [109, 31] on link "Accounts" at bounding box center [104, 30] width 23 height 6
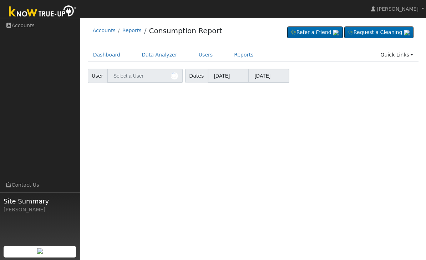
type input "[PERSON_NAME]"
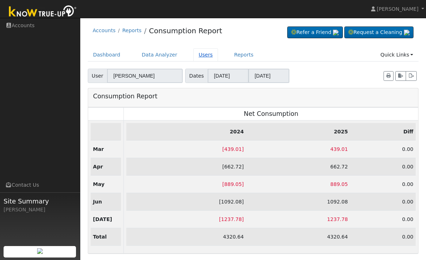
click at [205, 51] on link "Users" at bounding box center [206, 54] width 25 height 13
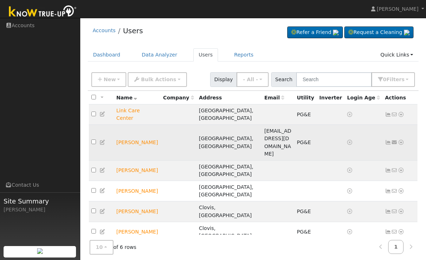
click at [150, 125] on td "[PERSON_NAME]" at bounding box center [137, 143] width 47 height 36
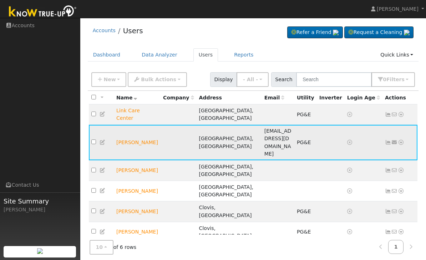
click at [144, 125] on td "[PERSON_NAME]" at bounding box center [137, 143] width 47 height 36
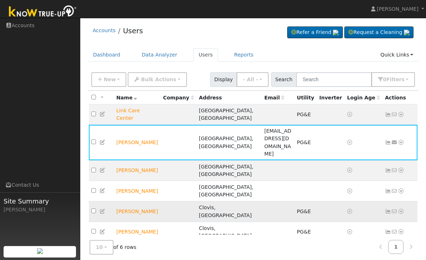
click at [140, 201] on td "[PERSON_NAME]" at bounding box center [137, 211] width 47 height 20
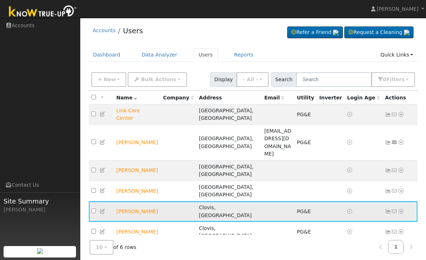
click at [137, 201] on td "[PERSON_NAME]" at bounding box center [137, 211] width 47 height 20
click at [142, 201] on td "[PERSON_NAME]" at bounding box center [137, 211] width 47 height 20
click at [144, 201] on td "[PERSON_NAME]" at bounding box center [137, 211] width 47 height 20
click at [127, 201] on td "[PERSON_NAME]" at bounding box center [137, 211] width 47 height 20
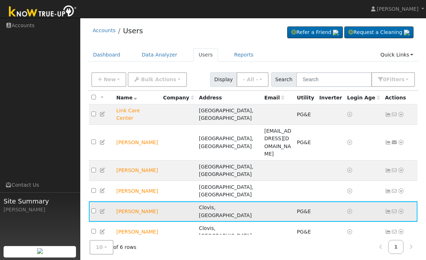
click at [134, 201] on td "[PERSON_NAME]" at bounding box center [137, 211] width 47 height 20
click at [106, 209] on icon at bounding box center [103, 211] width 6 height 5
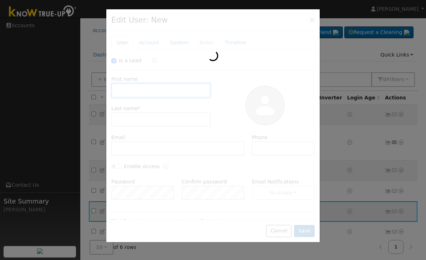
checkbox input "true"
type input "Liliana"
type input "romero"
type input "5599309797"
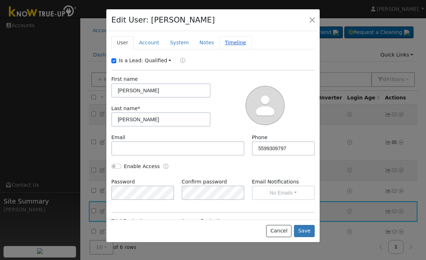
click at [227, 43] on link "Timeline" at bounding box center [236, 42] width 32 height 13
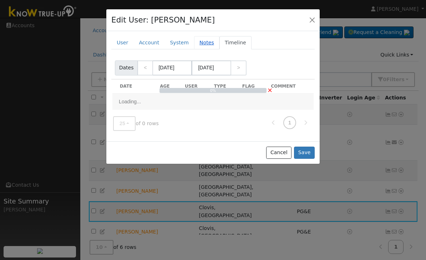
click at [206, 42] on link "Notes" at bounding box center [206, 42] width 25 height 13
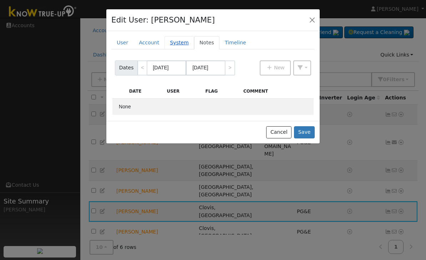
click at [179, 43] on link "System" at bounding box center [180, 42] width 30 height 13
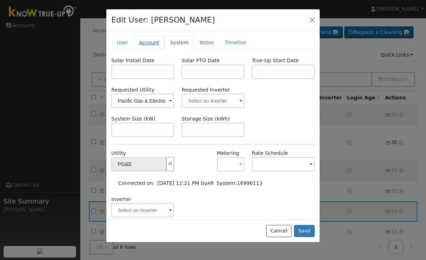
click at [156, 48] on link "Account" at bounding box center [149, 42] width 31 height 13
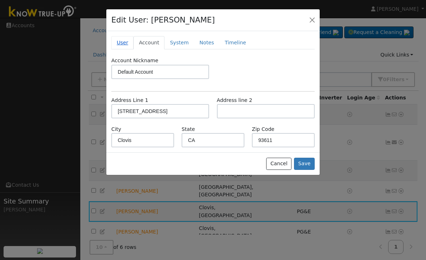
click at [120, 48] on link "User" at bounding box center [122, 42] width 22 height 13
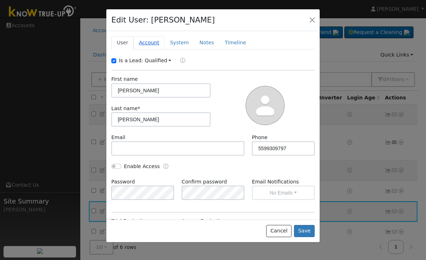
click at [147, 41] on link "Account" at bounding box center [149, 42] width 31 height 13
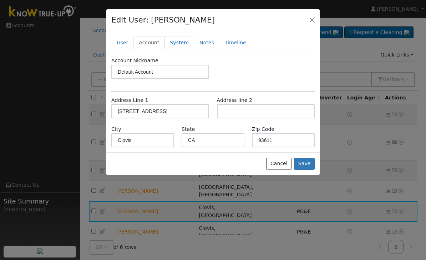
click at [184, 43] on link "System" at bounding box center [180, 42] width 30 height 13
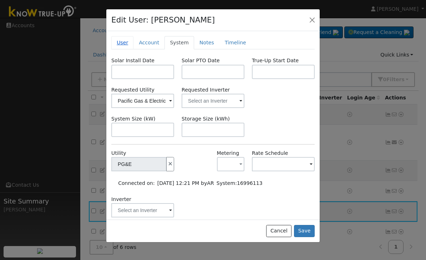
click at [127, 47] on link "User" at bounding box center [122, 42] width 22 height 13
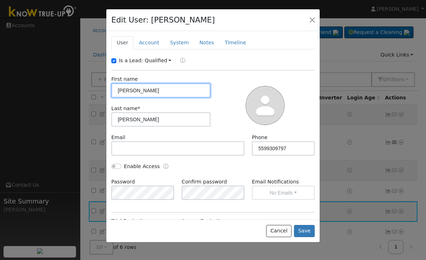
click at [169, 92] on input "Liliana" at bounding box center [160, 90] width 99 height 14
click at [225, 39] on link "Timeline" at bounding box center [236, 42] width 32 height 13
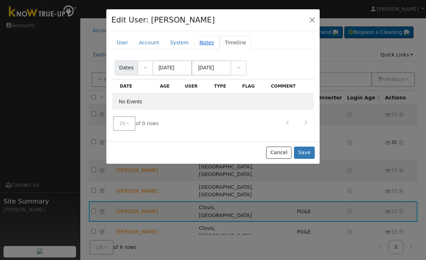
click at [210, 42] on link "Notes" at bounding box center [206, 42] width 25 height 13
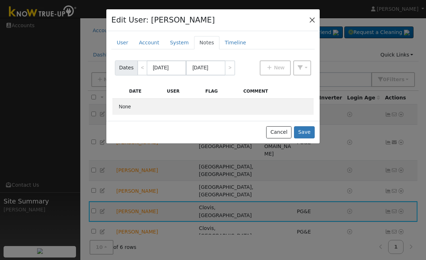
click at [308, 21] on button "button" at bounding box center [312, 20] width 10 height 10
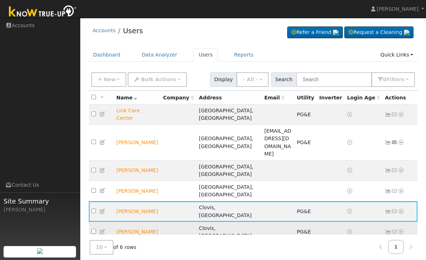
click at [104, 229] on link at bounding box center [103, 232] width 6 height 6
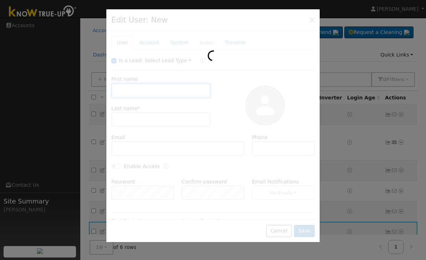
type input "Jamie"
type input "Salas"
type input "5594930251"
click at [115, 177] on div at bounding box center [213, 125] width 214 height 232
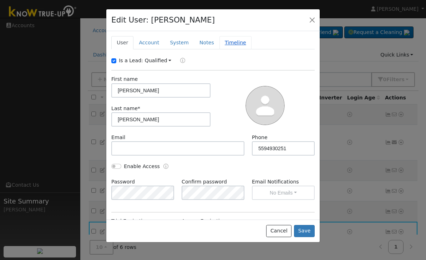
click at [234, 46] on link "Timeline" at bounding box center [236, 42] width 32 height 13
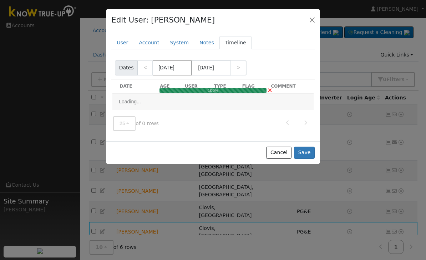
click at [182, 67] on input "[DATE]" at bounding box center [172, 67] width 39 height 15
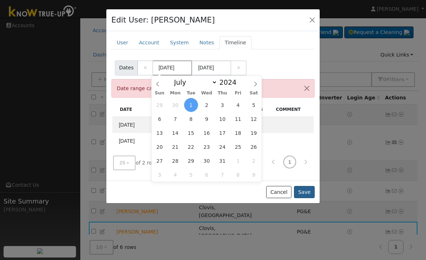
type input "07/01/2024"
click at [306, 192] on button "Save" at bounding box center [304, 192] width 21 height 12
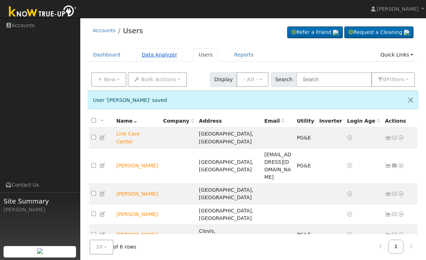
click at [139, 52] on link "Data Analyzer" at bounding box center [159, 54] width 46 height 13
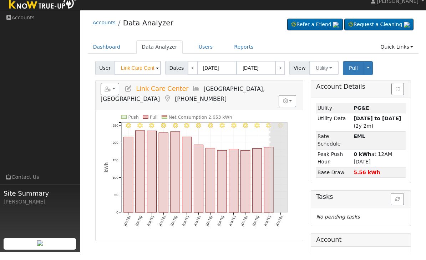
click at [139, 71] on input "Link Care Center" at bounding box center [138, 76] width 46 height 14
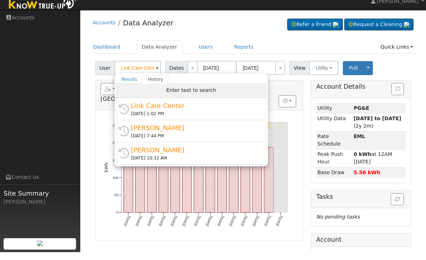
click at [120, 91] on div "Enter text to search" at bounding box center [191, 98] width 150 height 14
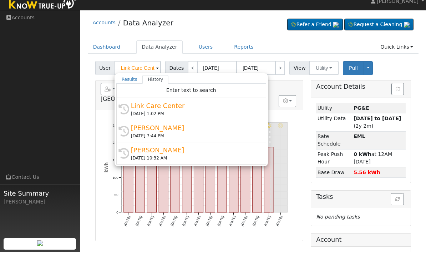
click at [143, 35] on div "Accounts Data Analyzer Refer a Friend Request a Cleaning" at bounding box center [253, 32] width 331 height 22
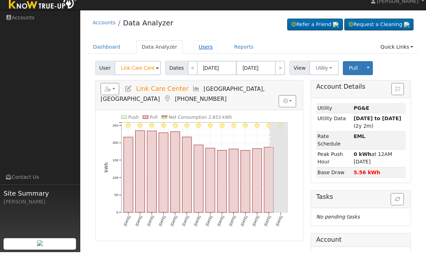
scroll to position [8, 0]
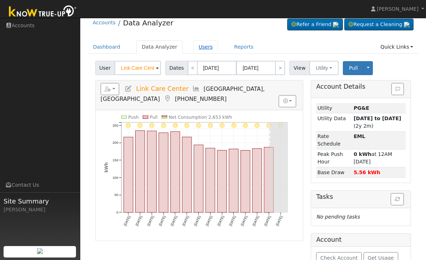
click at [211, 52] on link "Users" at bounding box center [206, 46] width 25 height 13
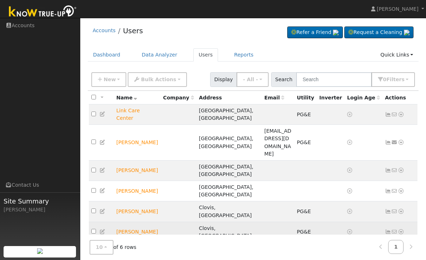
click at [129, 221] on td "[PERSON_NAME]" at bounding box center [137, 231] width 47 height 20
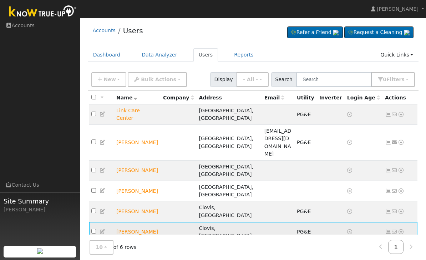
click at [111, 221] on td at bounding box center [101, 231] width 25 height 20
click at [119, 221] on td "Jamie Salas" at bounding box center [137, 231] width 47 height 20
click at [102, 229] on icon at bounding box center [103, 231] width 6 height 5
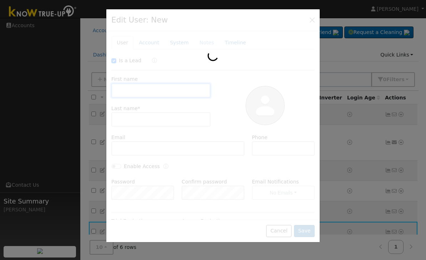
checkbox input "true"
type input "Jamie"
type input "Salas"
type input "5594930251"
type input "Default Account"
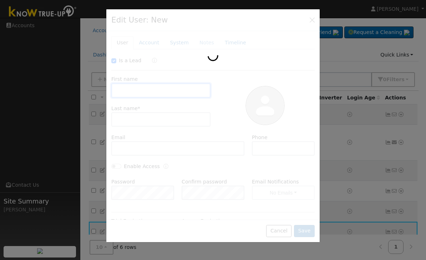
type input "[STREET_ADDRESS]"
type input "Clovis"
type input "CA"
type input "93612"
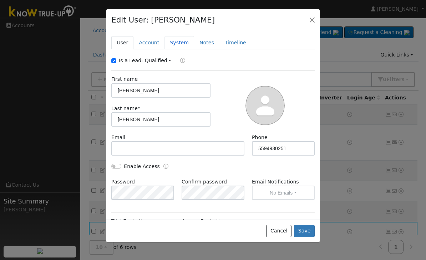
click at [171, 47] on link "System" at bounding box center [180, 42] width 30 height 13
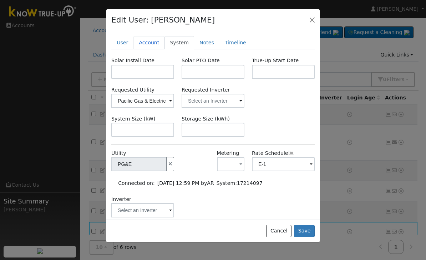
click at [147, 46] on link "Account" at bounding box center [149, 42] width 31 height 13
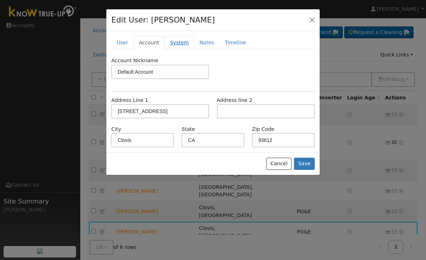
click at [172, 41] on link "System" at bounding box center [180, 42] width 30 height 13
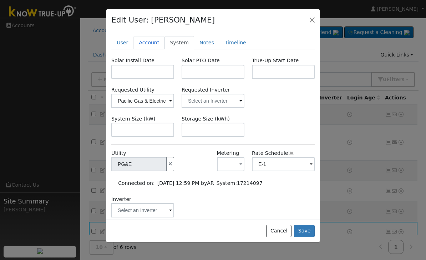
click at [143, 36] on link "Account" at bounding box center [149, 42] width 31 height 13
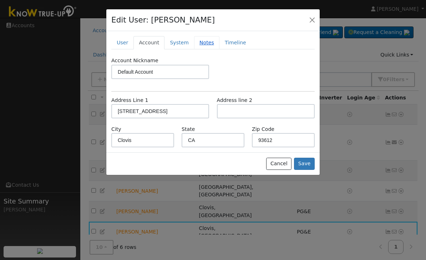
click at [197, 37] on link "Notes" at bounding box center [206, 42] width 25 height 13
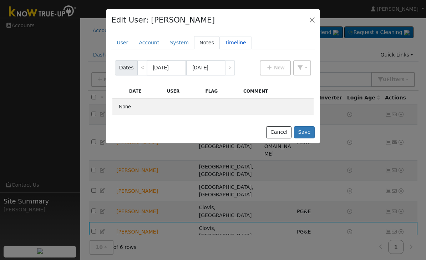
click at [232, 47] on link "Timeline" at bounding box center [236, 42] width 32 height 13
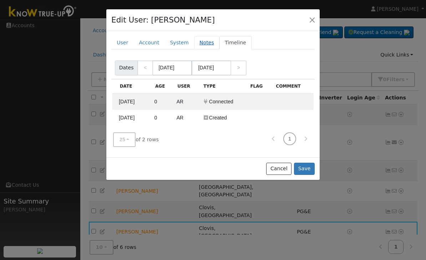
click at [211, 41] on link "Notes" at bounding box center [206, 42] width 25 height 13
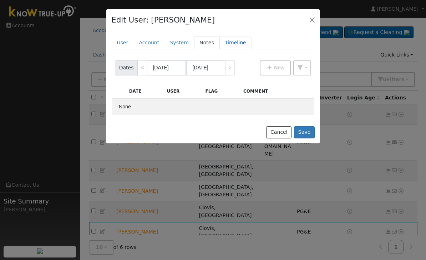
click at [237, 37] on link "Timeline" at bounding box center [236, 42] width 32 height 13
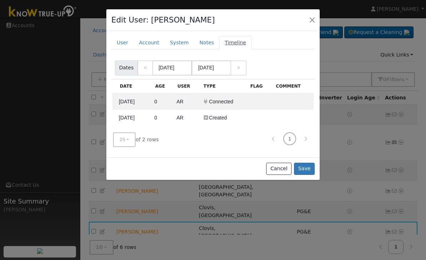
click at [228, 47] on link "Timeline" at bounding box center [236, 42] width 32 height 13
click at [201, 42] on link "Notes" at bounding box center [206, 42] width 25 height 13
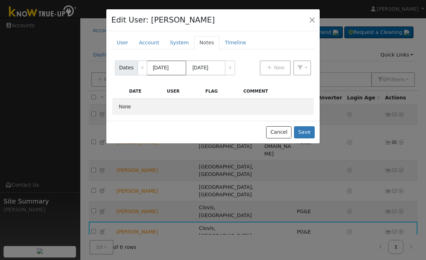
click at [179, 69] on body "Anthony Ramirez Anthony Ramirez Profile Help Center Terms Of Service See What's…" at bounding box center [213, 147] width 426 height 259
type input "07/01/2024"
click at [307, 134] on button "Save" at bounding box center [304, 132] width 21 height 12
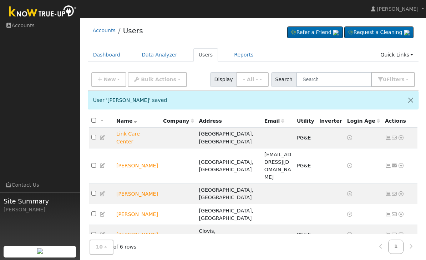
click at [127, 245] on td "[PERSON_NAME]" at bounding box center [137, 255] width 47 height 20
click at [131, 245] on td "[PERSON_NAME]" at bounding box center [137, 255] width 47 height 20
click at [171, 52] on link "Data Analyzer" at bounding box center [159, 54] width 46 height 13
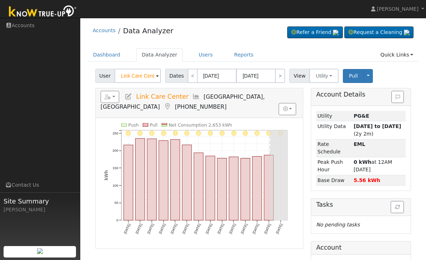
click at [132, 97] on icon at bounding box center [129, 96] width 8 height 6
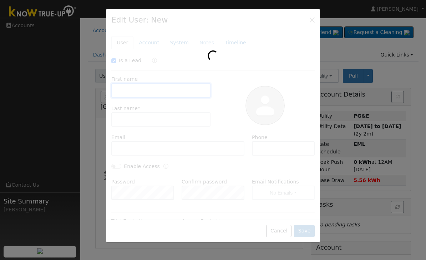
checkbox input "true"
type input "Link Care"
type input "Center"
type input "5594395920"
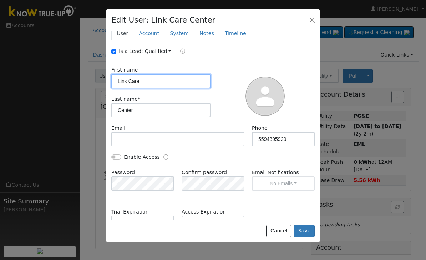
scroll to position [9, 0]
click at [312, 19] on button "button" at bounding box center [312, 20] width 10 height 10
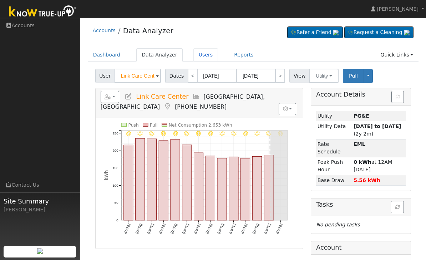
click at [209, 59] on link "Users" at bounding box center [206, 54] width 25 height 13
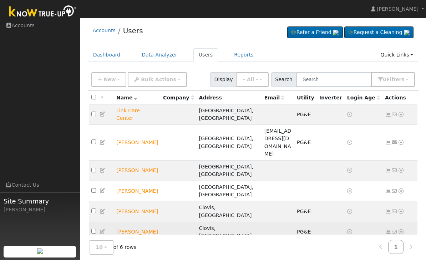
click at [106, 229] on icon at bounding box center [103, 231] width 6 height 5
checkbox input "true"
type input "[PERSON_NAME]"
type input "5594930251"
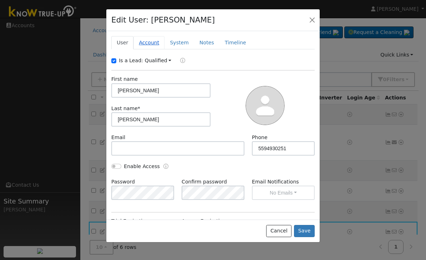
click at [157, 45] on link "Account" at bounding box center [149, 42] width 31 height 13
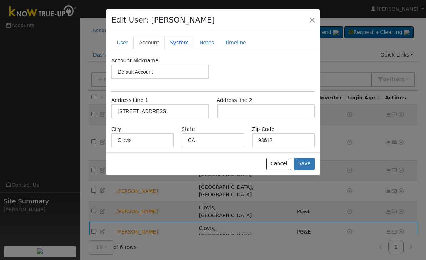
click at [185, 41] on link "System" at bounding box center [180, 42] width 30 height 13
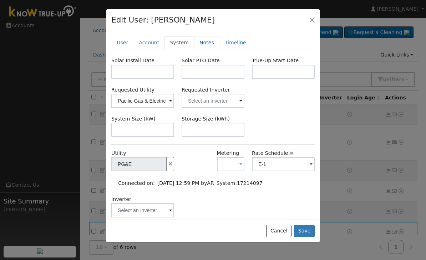
click at [210, 43] on link "Notes" at bounding box center [206, 42] width 25 height 13
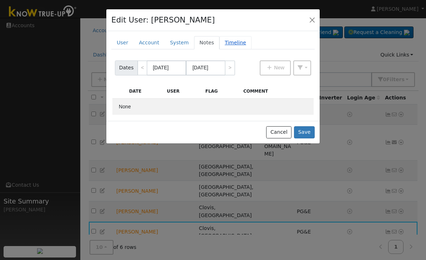
click at [243, 36] on link "Timeline" at bounding box center [236, 42] width 32 height 13
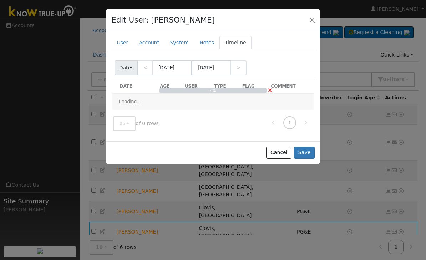
click at [220, 41] on link "Timeline" at bounding box center [236, 42] width 32 height 13
click at [209, 40] on link "Notes" at bounding box center [206, 42] width 25 height 13
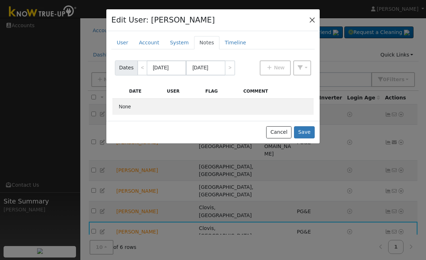
click at [316, 15] on button "button" at bounding box center [312, 20] width 10 height 10
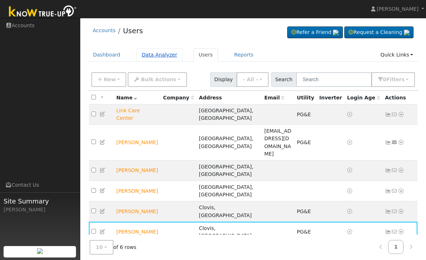
click at [162, 51] on link "Data Analyzer" at bounding box center [159, 54] width 46 height 13
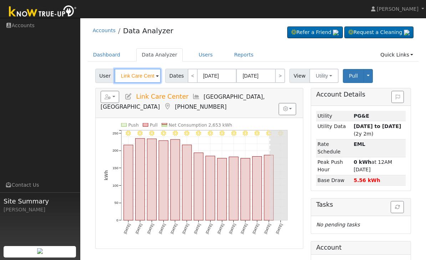
click at [154, 77] on input "Link Care Center" at bounding box center [138, 76] width 46 height 14
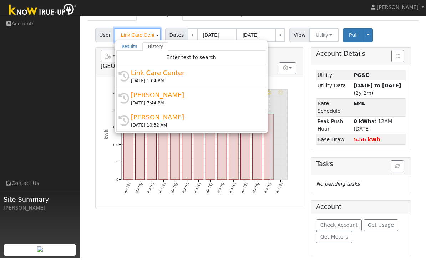
scroll to position [40, 0]
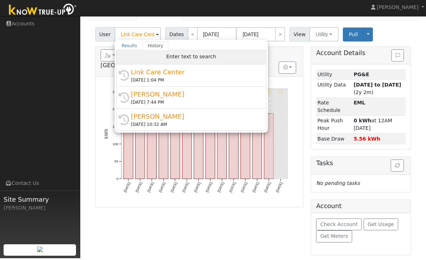
click at [225, 57] on div "Enter text to search" at bounding box center [191, 59] width 150 height 14
click at [229, 54] on div "Enter text to search" at bounding box center [191, 59] width 150 height 14
click at [229, 56] on div "Enter text to search" at bounding box center [191, 59] width 150 height 14
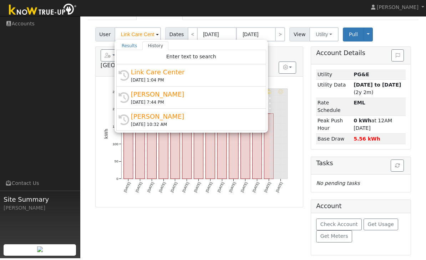
click at [214, 49] on ul "Results History" at bounding box center [191, 47] width 150 height 9
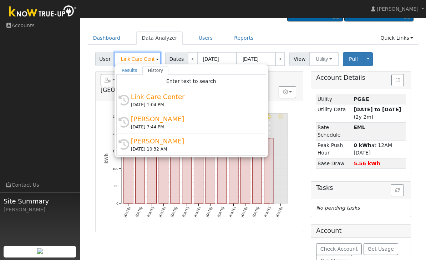
click at [140, 60] on input "Link Care Center" at bounding box center [138, 59] width 46 height 14
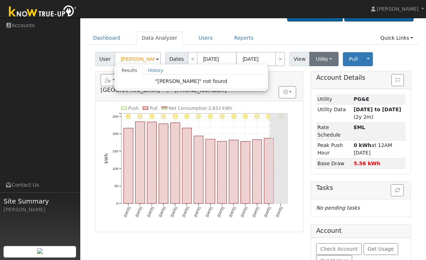
click at [326, 54] on button "Utility" at bounding box center [324, 59] width 29 height 14
type input "Link Care Center"
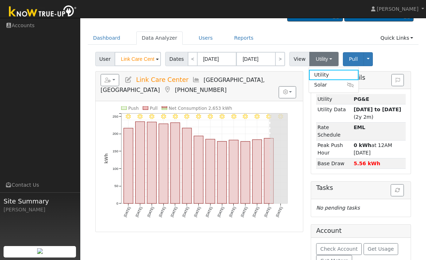
click at [404, 53] on div "User Link Care Center Account Default Account Default Account 1734 West Shaw Av…" at bounding box center [253, 57] width 319 height 17
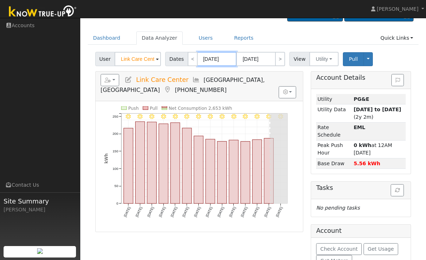
click at [234, 60] on body "Anthony Ramirez Anthony Ramirez Profile Help Center Terms Of Service See What's…" at bounding box center [213, 142] width 426 height 282
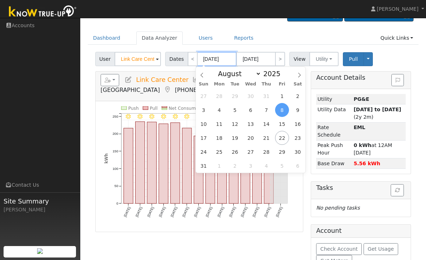
type input "08/21/0202"
type input "08/08/202"
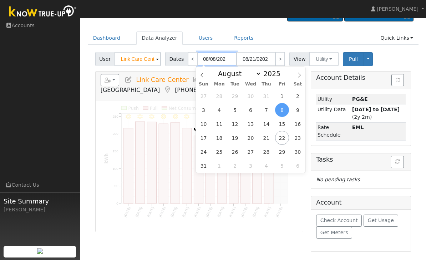
scroll to position [0, 0]
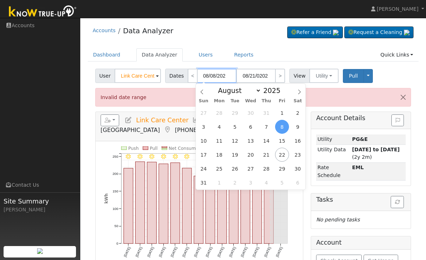
type input "08/21/2024"
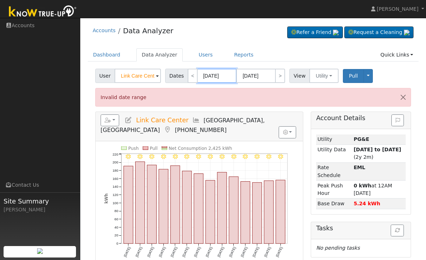
type input "08/08/2024"
click at [293, 78] on span "View" at bounding box center [300, 76] width 20 height 14
click at [358, 79] on button "Pull" at bounding box center [353, 76] width 21 height 14
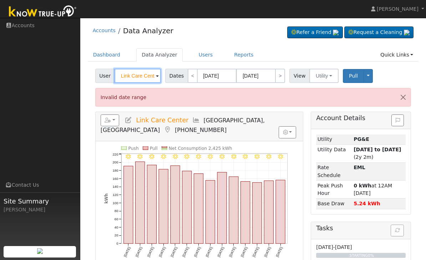
click at [153, 81] on input "Link Care Center" at bounding box center [138, 76] width 46 height 14
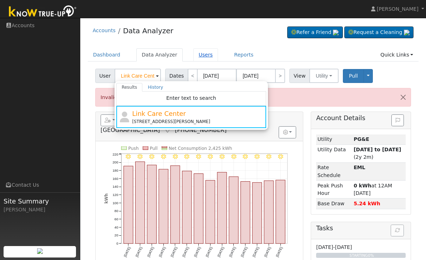
click at [207, 50] on link "Users" at bounding box center [206, 54] width 25 height 13
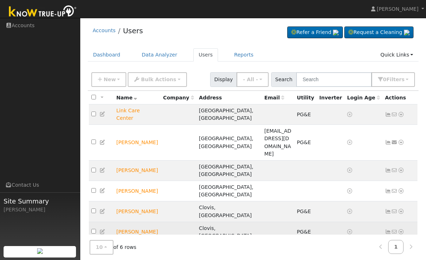
click at [107, 221] on td at bounding box center [101, 231] width 25 height 20
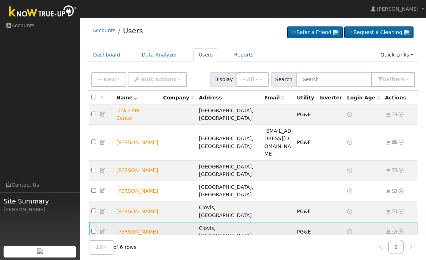
click at [104, 229] on icon at bounding box center [103, 231] width 6 height 5
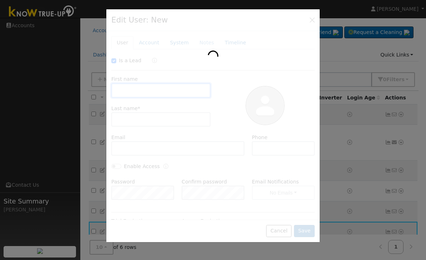
checkbox input "true"
type input "[PERSON_NAME]"
type input "5594930251"
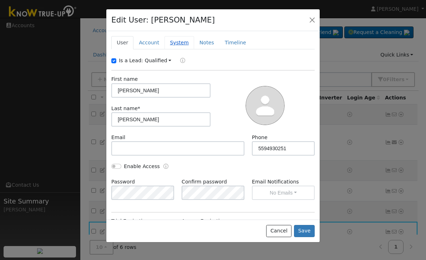
click at [186, 39] on link "System" at bounding box center [180, 42] width 30 height 13
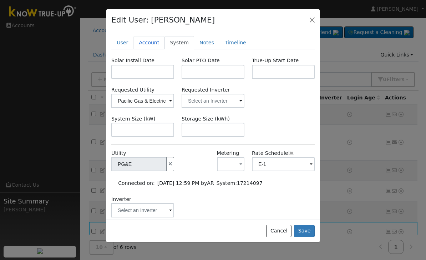
click at [152, 39] on link "Account" at bounding box center [149, 42] width 31 height 13
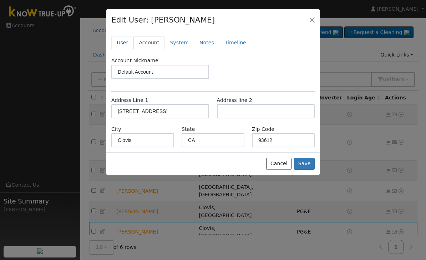
click at [122, 41] on link "User" at bounding box center [122, 42] width 22 height 13
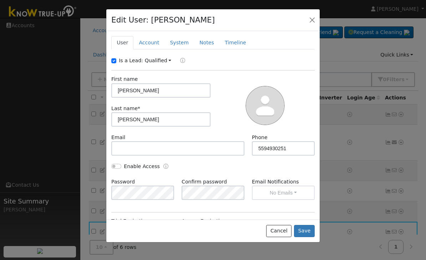
click at [117, 58] on div "Is a Lead:" at bounding box center [128, 60] width 34 height 7
click at [115, 58] on input "Is a Lead:" at bounding box center [113, 60] width 5 height 5
checkbox input "false"
click at [306, 237] on button "Save" at bounding box center [304, 231] width 21 height 12
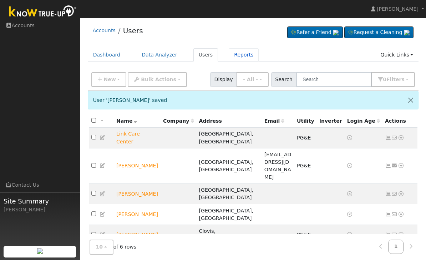
click at [240, 51] on link "Reports" at bounding box center [244, 54] width 30 height 13
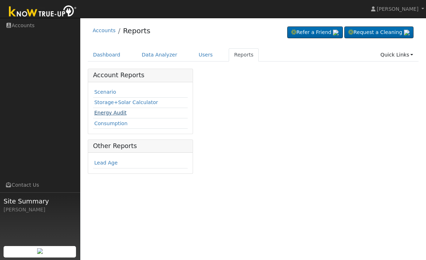
click at [123, 111] on link "Energy Audit" at bounding box center [110, 113] width 32 height 6
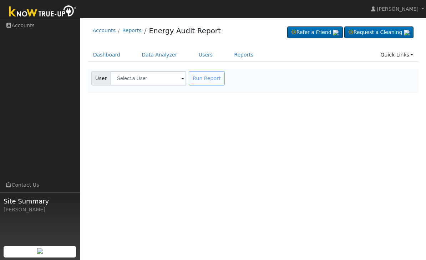
click at [194, 78] on div "Run Report" at bounding box center [207, 78] width 40 height 14
click at [155, 85] on input "text" at bounding box center [149, 78] width 76 height 14
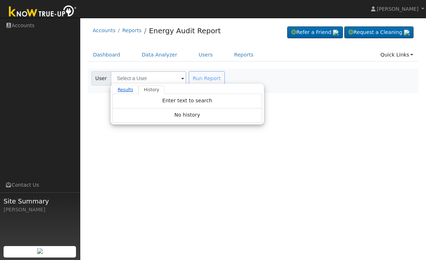
click at [134, 90] on link "Results" at bounding box center [125, 89] width 26 height 9
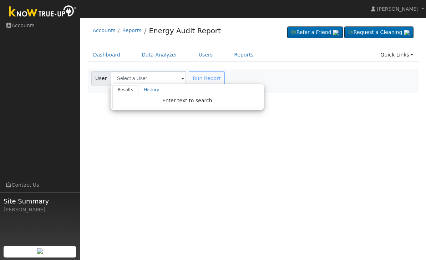
click at [112, 126] on div "User Profile First name Last name Email Email Notifications No Emails No Emails…" at bounding box center [253, 139] width 346 height 242
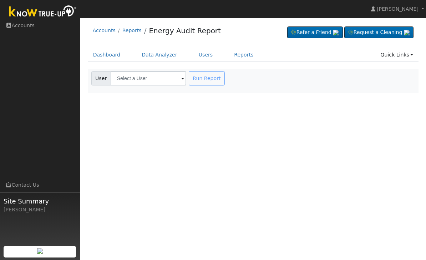
click at [97, 79] on span "User" at bounding box center [101, 78] width 20 height 14
click at [141, 84] on input "text" at bounding box center [149, 78] width 76 height 14
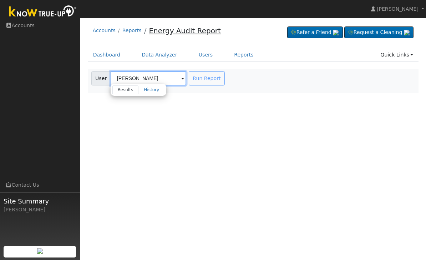
type input "[PERSON_NAME]"
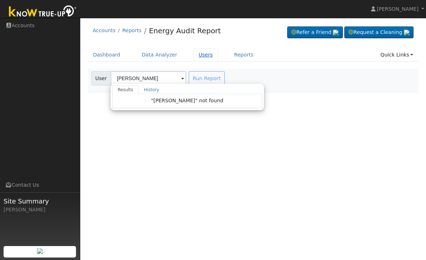
click at [207, 52] on link "Users" at bounding box center [206, 54] width 25 height 13
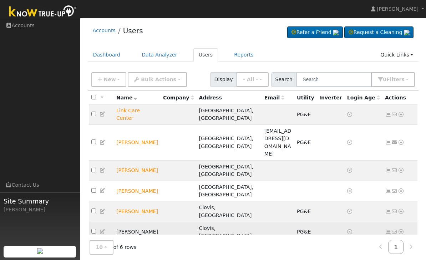
click at [126, 221] on td "[PERSON_NAME]" at bounding box center [137, 231] width 47 height 20
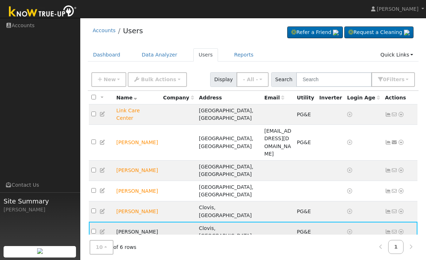
click at [111, 221] on td at bounding box center [101, 231] width 25 height 20
click at [121, 221] on td "[PERSON_NAME]" at bounding box center [137, 231] width 47 height 20
click at [115, 221] on td "[PERSON_NAME]" at bounding box center [137, 231] width 47 height 20
click at [106, 229] on icon at bounding box center [103, 231] width 6 height 5
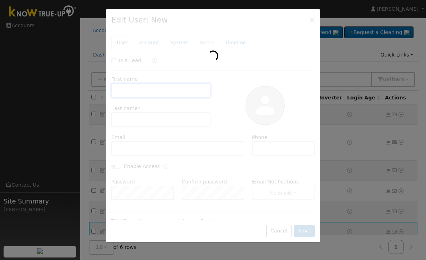
type input "[PERSON_NAME]"
type input "5594930251"
type input "Pacific Gas & Electric"
type input "E-1"
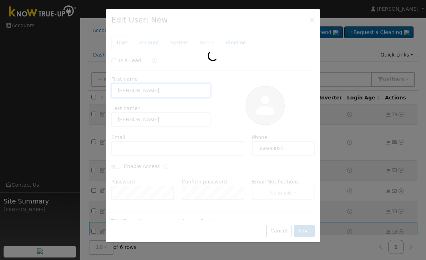
type input "PG&E"
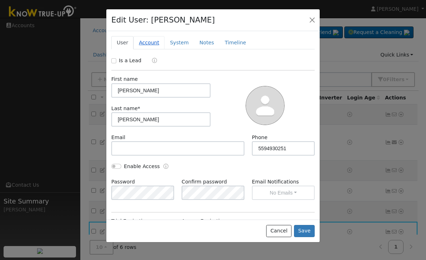
click at [150, 39] on link "Account" at bounding box center [149, 42] width 31 height 13
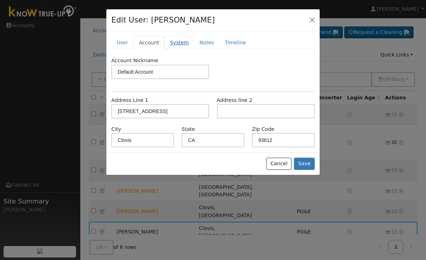
click at [185, 46] on link "System" at bounding box center [180, 42] width 30 height 13
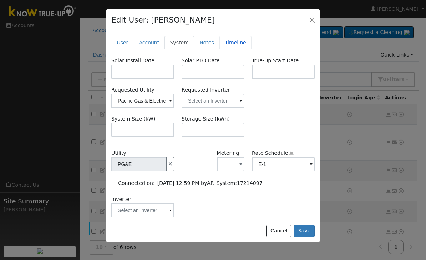
click at [222, 40] on link "Timeline" at bounding box center [236, 42] width 32 height 13
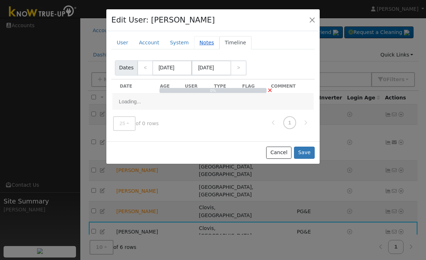
click at [209, 42] on link "Notes" at bounding box center [206, 42] width 25 height 13
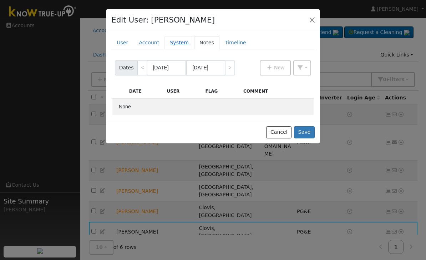
click at [183, 44] on link "System" at bounding box center [180, 42] width 30 height 13
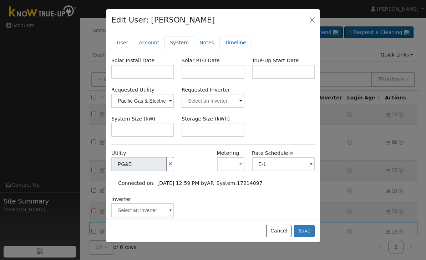
click at [238, 41] on link "Timeline" at bounding box center [236, 42] width 32 height 13
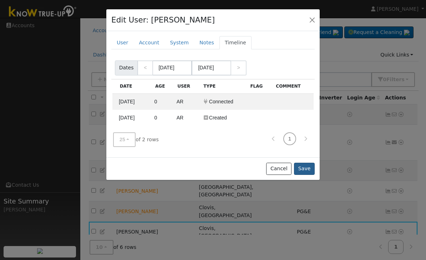
click at [308, 167] on button "Save" at bounding box center [304, 168] width 21 height 12
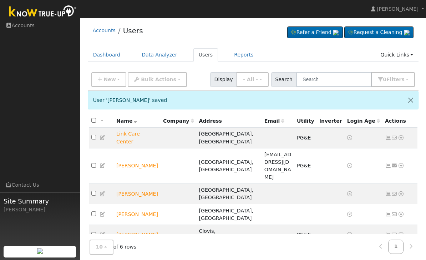
click at [224, 117] on div "Address" at bounding box center [229, 120] width 60 height 7
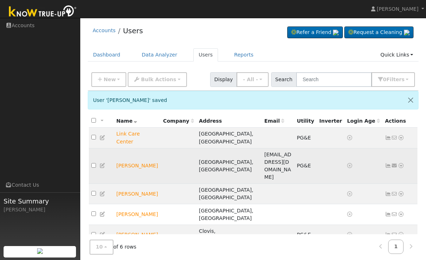
click at [189, 148] on td at bounding box center [179, 166] width 36 height 36
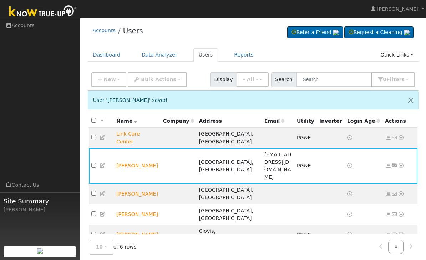
click at [111, 245] on td at bounding box center [101, 255] width 25 height 20
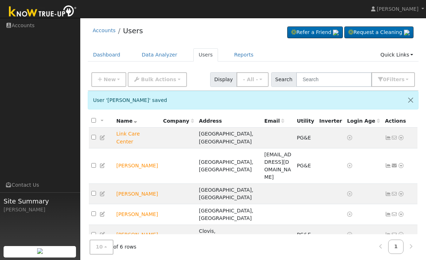
click at [106, 252] on link at bounding box center [103, 255] width 6 height 6
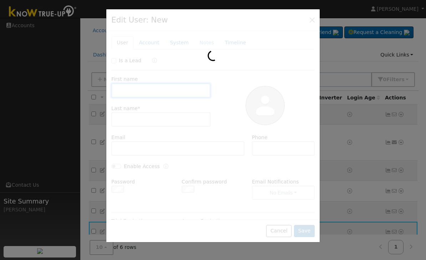
type input "[PERSON_NAME]"
type input "5594930251"
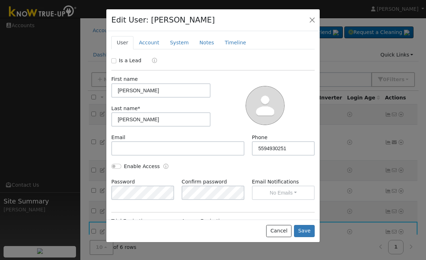
click at [116, 203] on div at bounding box center [213, 125] width 214 height 232
click at [284, 237] on button "Cancel" at bounding box center [278, 231] width 25 height 12
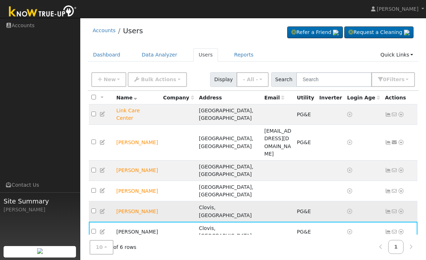
click at [138, 201] on td "[PERSON_NAME]" at bounding box center [137, 211] width 47 height 20
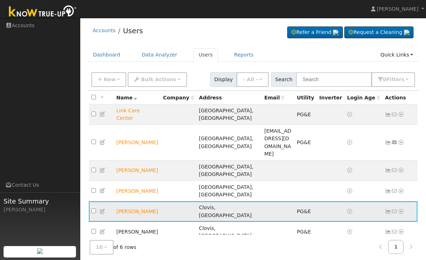
click at [138, 201] on td "[PERSON_NAME]" at bounding box center [137, 211] width 47 height 20
click at [128, 201] on td "[PERSON_NAME]" at bounding box center [137, 211] width 47 height 20
click at [134, 201] on td "[PERSON_NAME]" at bounding box center [137, 211] width 47 height 20
click at [144, 201] on td "[PERSON_NAME]" at bounding box center [137, 211] width 47 height 20
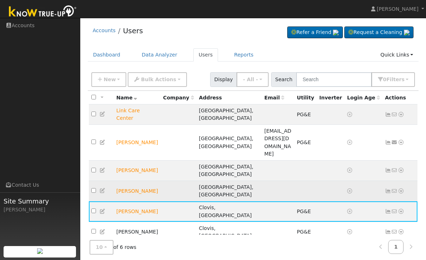
click at [130, 181] on td "[PERSON_NAME]" at bounding box center [137, 191] width 47 height 20
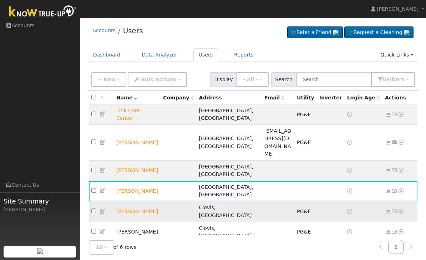
click at [132, 201] on td "[PERSON_NAME]" at bounding box center [137, 211] width 47 height 20
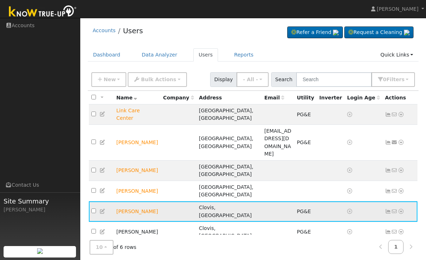
click at [106, 209] on icon at bounding box center [103, 211] width 6 height 5
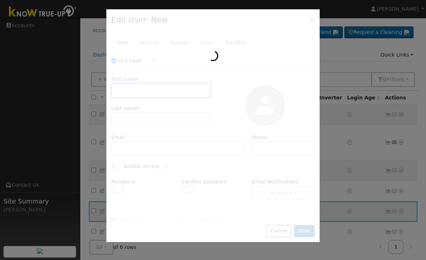
checkbox input "true"
type input "[PERSON_NAME]"
type input "5599309797"
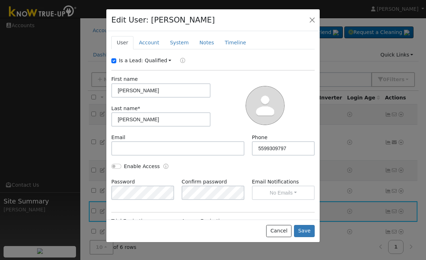
click at [94, 203] on div at bounding box center [213, 130] width 426 height 260
click at [97, 187] on div at bounding box center [213, 130] width 426 height 260
click at [314, 13] on div "Edit User: [PERSON_NAME] Default Account Default Account [STREET_ADDRESS] Prima…" at bounding box center [213, 20] width 214 height 22
click at [316, 20] on button "button" at bounding box center [312, 20] width 10 height 10
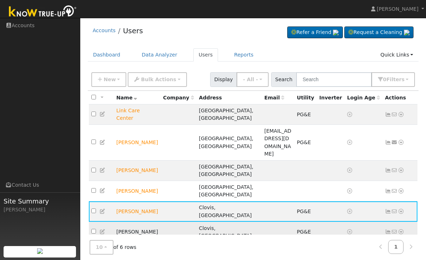
click at [104, 229] on icon at bounding box center [103, 231] width 6 height 5
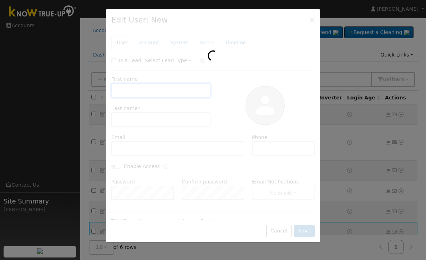
checkbox input "false"
type input "[PERSON_NAME]"
type input "5594930251"
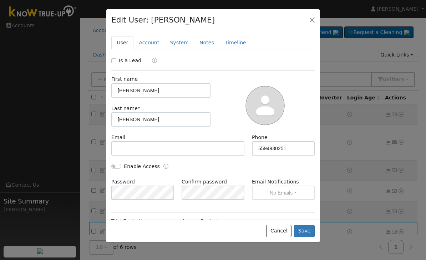
click at [119, 60] on label "Is a Lead" at bounding box center [130, 60] width 22 height 7
click at [116, 60] on input "Is a Lead" at bounding box center [113, 60] width 5 height 5
checkbox input "true"
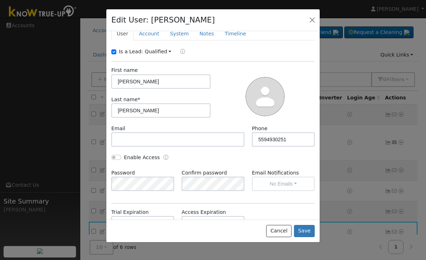
scroll to position [9, 0]
click at [208, 29] on div "Edit User: [PERSON_NAME] Default Account Default Account [STREET_ADDRESS] Prima…" at bounding box center [213, 20] width 214 height 22
click at [193, 26] on div "Edit User: [PERSON_NAME] Default Account Default Account [STREET_ADDRESS] Prima…" at bounding box center [213, 20] width 214 height 22
click at [181, 35] on link "System" at bounding box center [180, 33] width 30 height 13
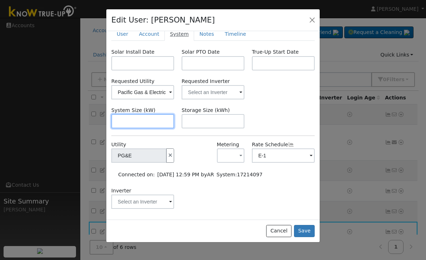
scroll to position [0, 0]
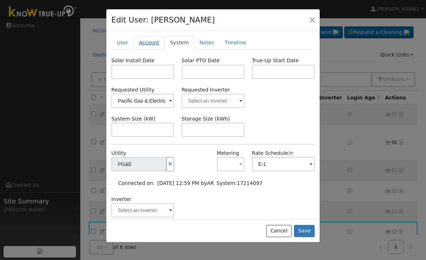
click at [152, 41] on link "Account" at bounding box center [149, 42] width 31 height 13
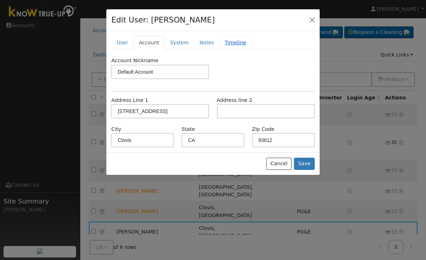
click at [236, 39] on link "Timeline" at bounding box center [236, 42] width 32 height 13
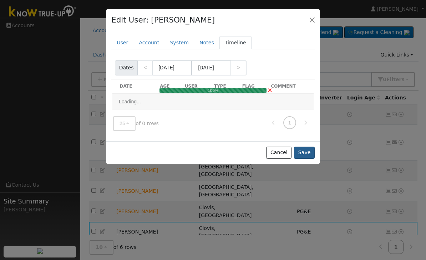
click at [309, 152] on button "Save" at bounding box center [304, 152] width 21 height 12
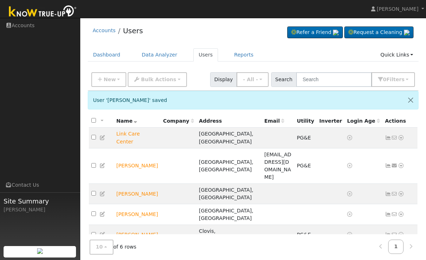
click at [130, 245] on td "[PERSON_NAME]" at bounding box center [137, 255] width 47 height 20
click at [128, 245] on td "[PERSON_NAME]" at bounding box center [137, 255] width 47 height 20
click at [129, 245] on td "[PERSON_NAME]" at bounding box center [137, 255] width 47 height 20
click at [127, 245] on td "[PERSON_NAME]" at bounding box center [137, 255] width 47 height 20
click at [105, 252] on icon at bounding box center [103, 254] width 6 height 5
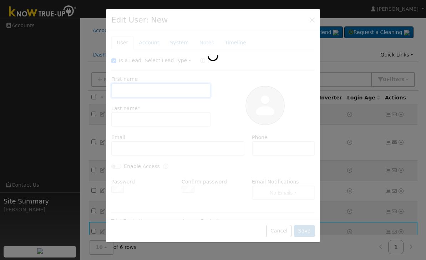
type input "[PERSON_NAME]"
type input "5594930251"
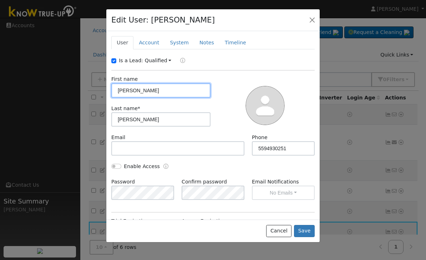
click at [314, 25] on button "button" at bounding box center [312, 20] width 10 height 10
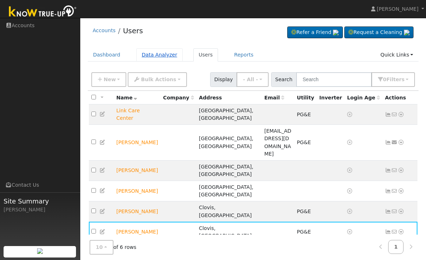
click at [162, 57] on link "Data Analyzer" at bounding box center [159, 54] width 46 height 13
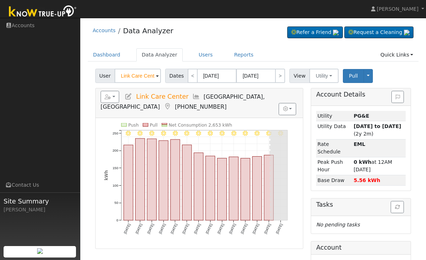
click at [161, 104] on div "Reports Scenario Health Check Energy Audit Account Timeline User Audit Trail In…" at bounding box center [199, 102] width 207 height 29
click at [145, 80] on input "Link Care Center" at bounding box center [138, 76] width 46 height 14
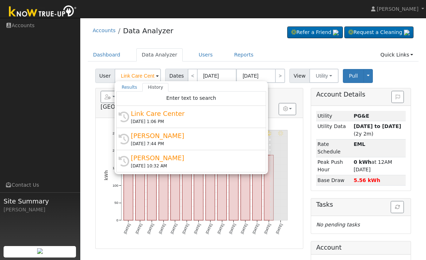
click at [257, 48] on div "Accounts Data Analyzer Refer a Friend Request a Cleaning" at bounding box center [253, 158] width 339 height 275
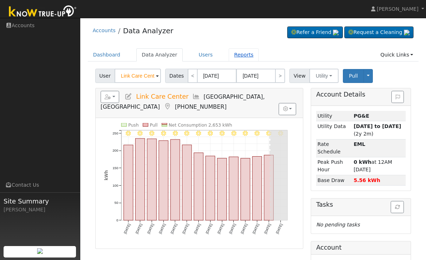
click at [236, 59] on link "Reports" at bounding box center [244, 54] width 30 height 13
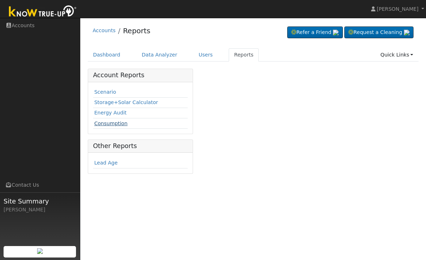
click at [121, 126] on link "Consumption" at bounding box center [110, 123] width 33 height 6
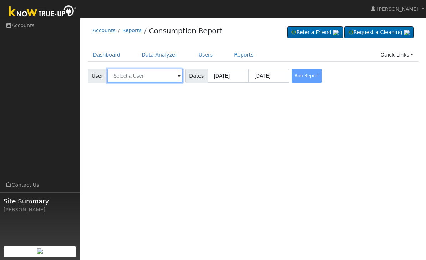
click at [147, 77] on input "text" at bounding box center [145, 76] width 76 height 14
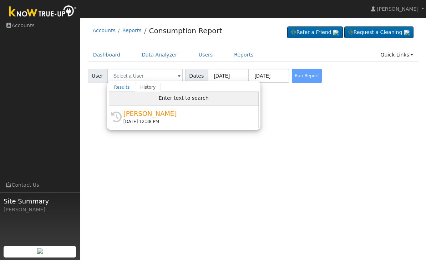
click at [122, 92] on div "Enter text to search" at bounding box center [184, 98] width 150 height 14
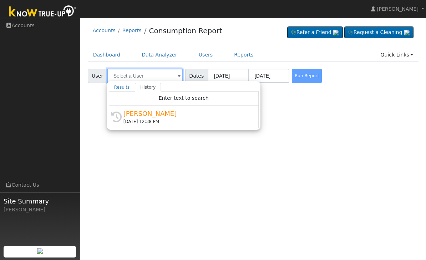
click at [127, 78] on input "text" at bounding box center [145, 76] width 76 height 14
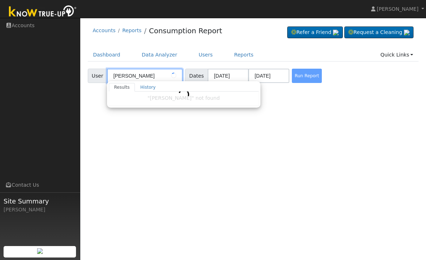
type input "[PERSON_NAME]"
click at [296, 76] on div "Run Report" at bounding box center [310, 76] width 38 height 14
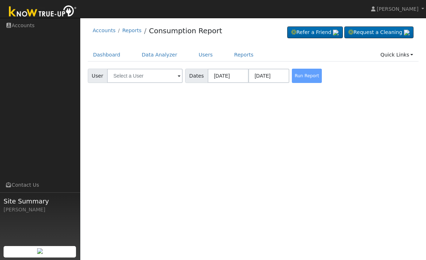
click at [291, 72] on div "Run Report" at bounding box center [310, 76] width 38 height 14
click at [291, 80] on div "Run Report" at bounding box center [310, 76] width 38 height 14
click at [405, 53] on link "Quick Links" at bounding box center [397, 54] width 44 height 13
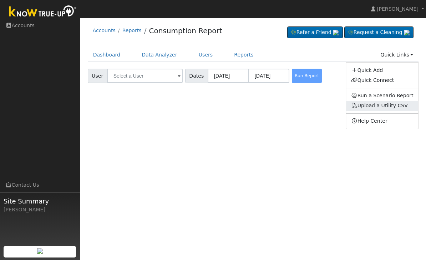
click at [405, 106] on link "Upload a Utility CSV" at bounding box center [379, 105] width 57 height 6
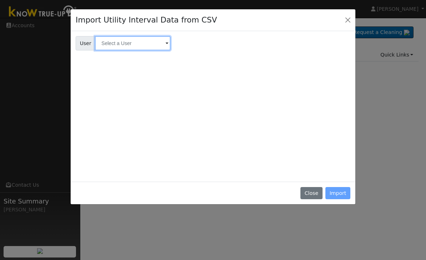
click at [141, 48] on input "text" at bounding box center [133, 43] width 76 height 14
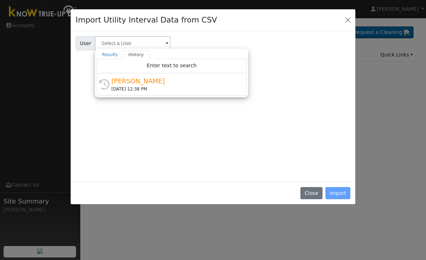
click at [172, 122] on div "User User Results History Enter text to search Enter text to search History [PE…" at bounding box center [213, 105] width 275 height 143
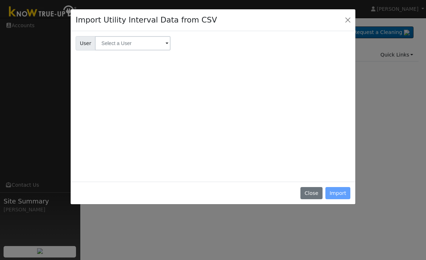
click at [345, 22] on button "Close" at bounding box center [348, 20] width 10 height 10
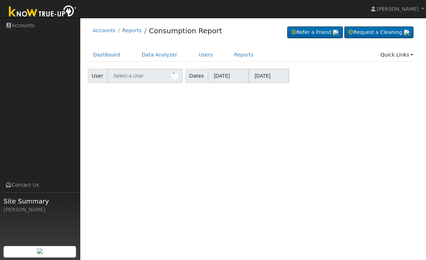
type input "[PERSON_NAME]"
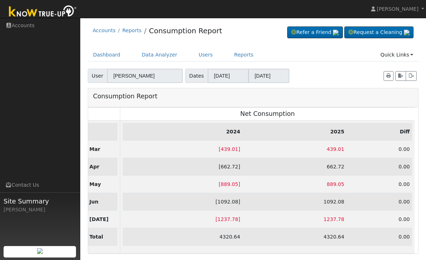
scroll to position [0, 4]
click at [185, 77] on span "Dates" at bounding box center [196, 76] width 23 height 14
click at [152, 107] on th "Net Consumption" at bounding box center [267, 113] width 295 height 13
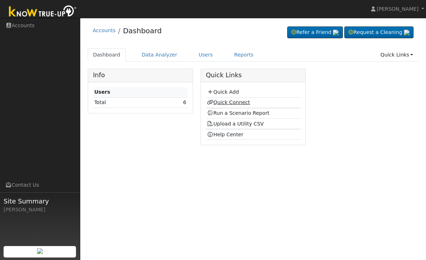
click at [236, 103] on link "Quick Connect" at bounding box center [228, 102] width 43 height 6
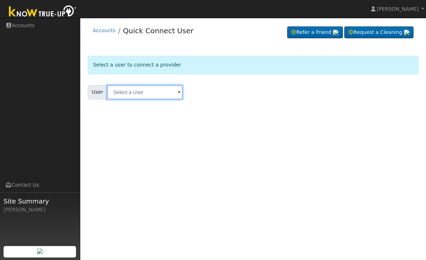
click at [153, 92] on input "text" at bounding box center [145, 92] width 76 height 14
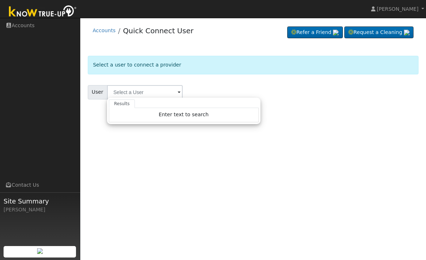
click at [133, 149] on div "User Profile First name Last name Email Email Notifications No Emails No Emails…" at bounding box center [253, 139] width 346 height 242
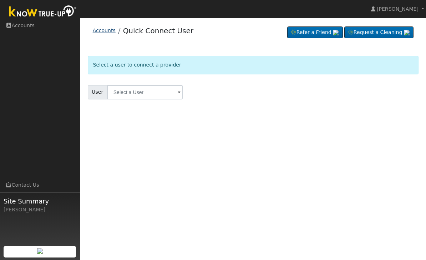
click at [107, 29] on link "Accounts" at bounding box center [104, 30] width 23 height 6
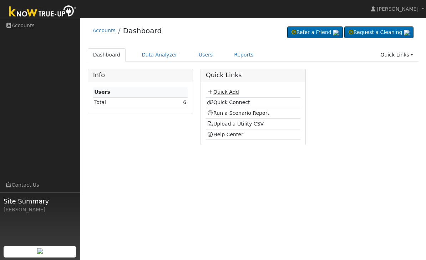
click at [238, 93] on link "Quick Add" at bounding box center [223, 92] width 32 height 6
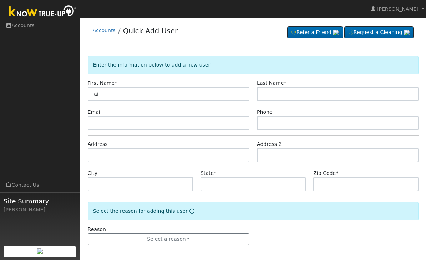
type input "a"
type input "[PERSON_NAME]"
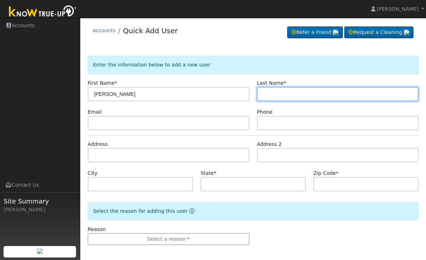
click at [361, 96] on input "text" at bounding box center [338, 94] width 162 height 14
type input "[PERSON_NAME]"
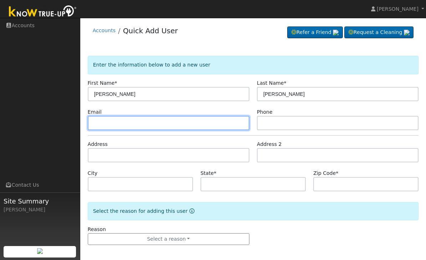
click at [207, 125] on input "text" at bounding box center [169, 123] width 162 height 14
type input "w"
type input "a"
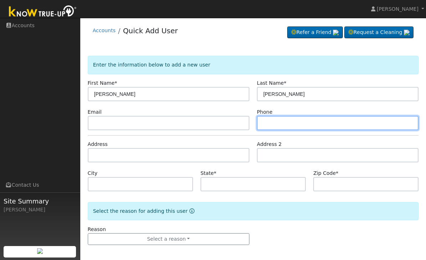
click at [352, 121] on input "text" at bounding box center [338, 123] width 162 height 14
type input "5594930251"
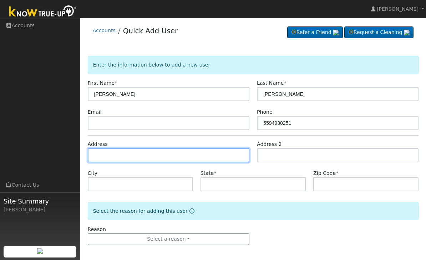
click at [201, 151] on input "text" at bounding box center [169, 155] width 162 height 14
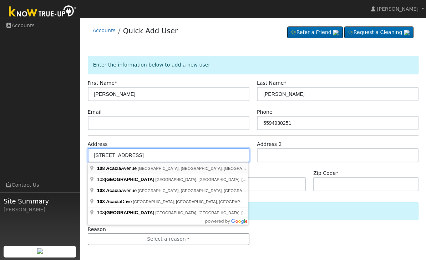
type input "108 Acacia Avenue"
type input "Clovis"
type input "CA"
type input "93612"
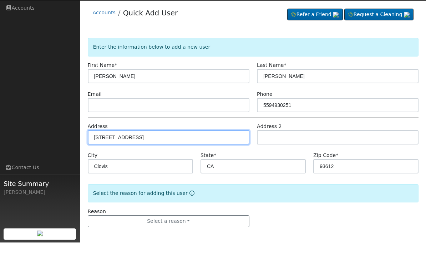
scroll to position [2, 0]
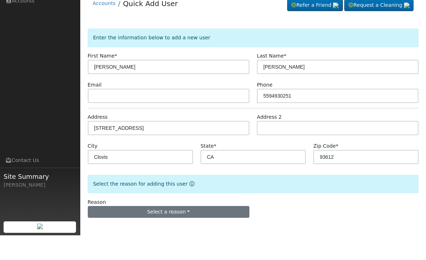
click at [214, 230] on button "Select a reason" at bounding box center [169, 236] width 162 height 12
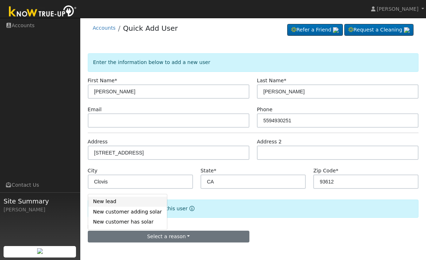
click at [148, 200] on link "New lead" at bounding box center [127, 201] width 79 height 10
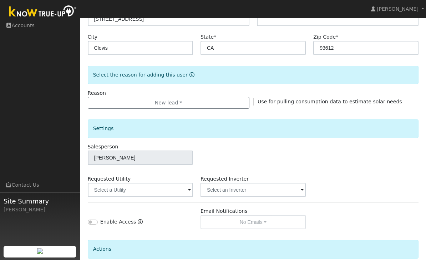
scroll to position [179, 0]
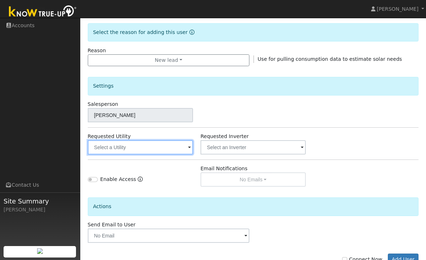
click at [178, 147] on input "text" at bounding box center [140, 147] width 105 height 14
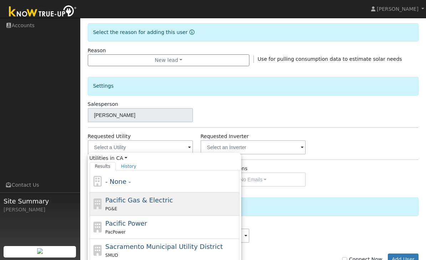
click at [199, 206] on div "PG&E" at bounding box center [171, 208] width 132 height 7
type input "Pacific Gas & Electric"
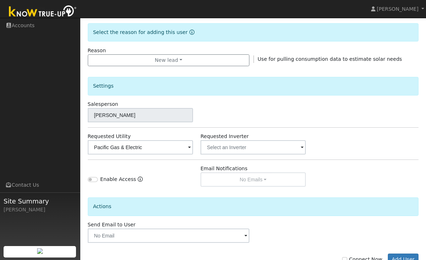
click at [272, 177] on div "Email Notifications No Emails No Emails Weekly Emails Monthly Emails" at bounding box center [253, 176] width 113 height 22
click at [256, 178] on div "Email Notifications No Emails No Emails Weekly Emails Monthly Emails" at bounding box center [253, 176] width 113 height 22
click at [134, 175] on div "Enable Access" at bounding box center [140, 176] width 113 height 22
click at [139, 184] on link "Enable Access" at bounding box center [140, 180] width 5 height 11
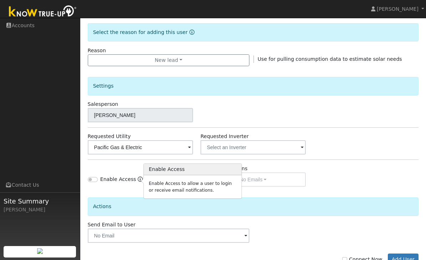
click at [138, 179] on icon "Enable Access" at bounding box center [140, 178] width 5 height 5
click at [194, 223] on div "Send Email to User Delete Email Template Are you sure you want to delete ? Canc…" at bounding box center [169, 232] width 170 height 22
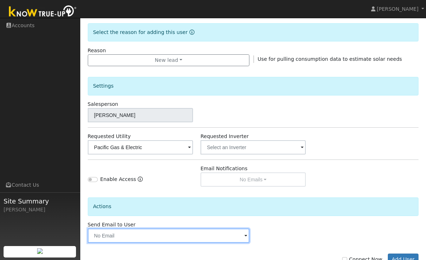
click at [249, 238] on input "text" at bounding box center [169, 235] width 162 height 14
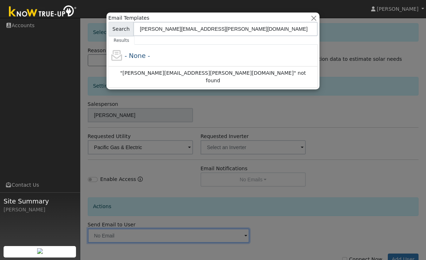
click at [227, 26] on input "Anthony.ramirez@wdibsoolar.com" at bounding box center [226, 29] width 185 height 14
type input "Anthony.ramirez@wdibsolar.com"
click at [274, 132] on div at bounding box center [213, 130] width 426 height 260
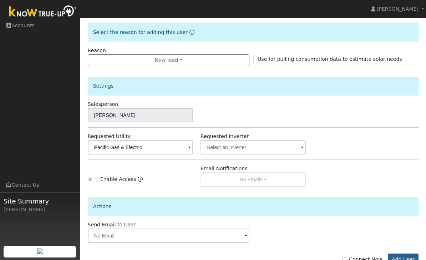
click at [397, 259] on button "Add User" at bounding box center [403, 259] width 31 height 12
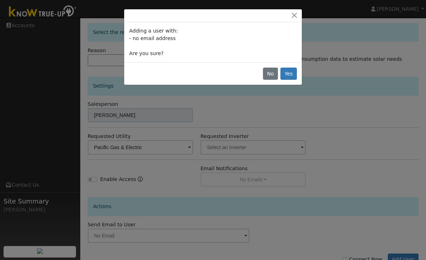
click at [288, 74] on button "Yes" at bounding box center [289, 73] width 16 height 12
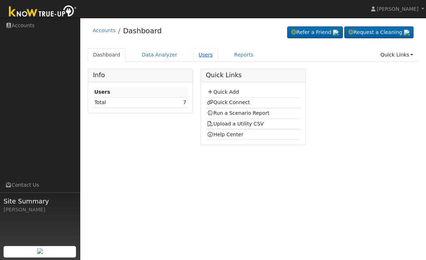
click at [200, 59] on link "Users" at bounding box center [206, 54] width 25 height 13
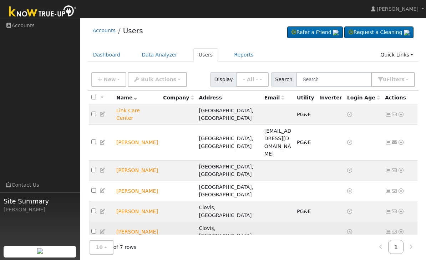
click at [134, 221] on td "[PERSON_NAME]" at bounding box center [137, 231] width 47 height 20
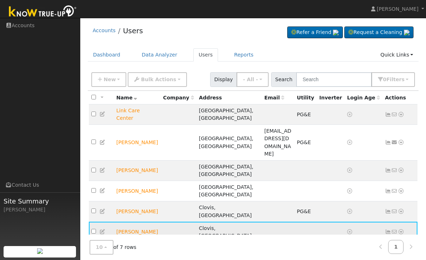
click at [105, 229] on icon at bounding box center [103, 231] width 6 height 5
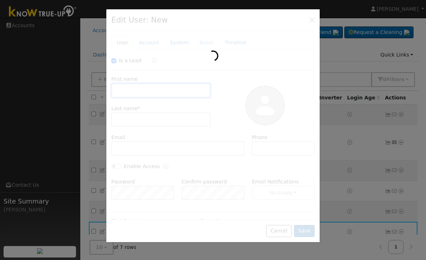
checkbox input "true"
type input "[PERSON_NAME]"
type input "5594930251"
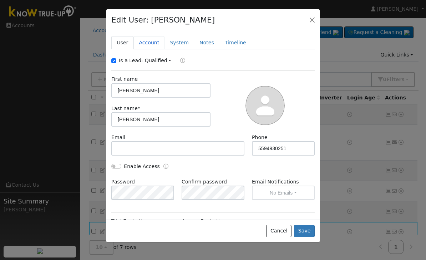
click at [156, 46] on link "Account" at bounding box center [149, 42] width 31 height 13
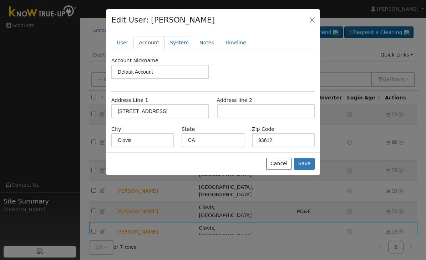
click at [186, 37] on link "System" at bounding box center [180, 42] width 30 height 13
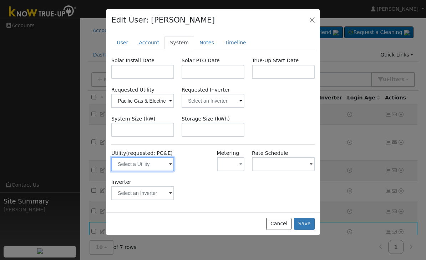
click at [157, 164] on input "text" at bounding box center [142, 164] width 63 height 14
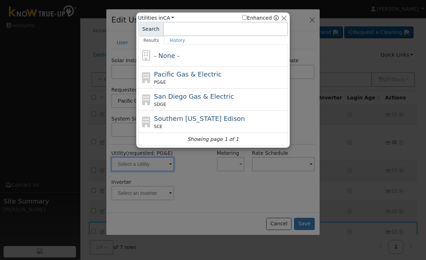
click at [195, 71] on span "Pacific Gas & Electric" at bounding box center [187, 73] width 67 height 7
type input "PG&E"
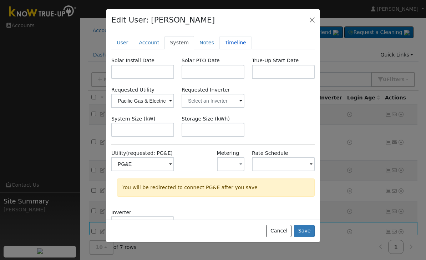
click at [223, 42] on link "Timeline" at bounding box center [236, 42] width 32 height 13
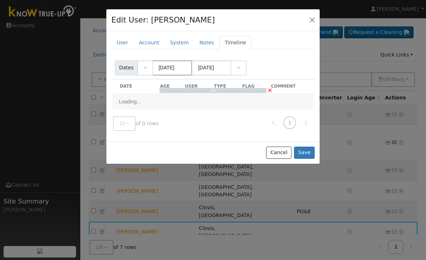
click at [163, 69] on input "[DATE]" at bounding box center [172, 67] width 39 height 15
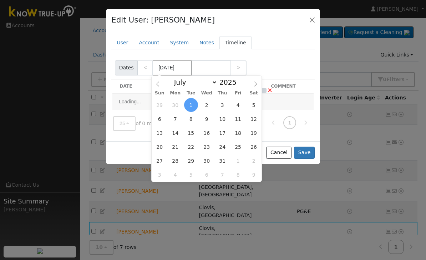
type input "0/01/2025"
type input "08/01/2025"
click at [184, 67] on input "08/01/2025" at bounding box center [172, 67] width 39 height 15
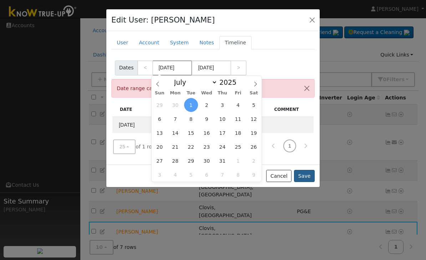
type input "08/01/2024"
type input "2024"
click at [306, 178] on button "Save" at bounding box center [304, 176] width 21 height 12
select select "7"
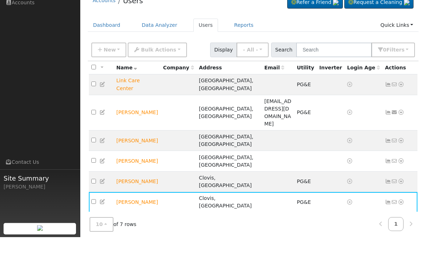
scroll to position [30, 0]
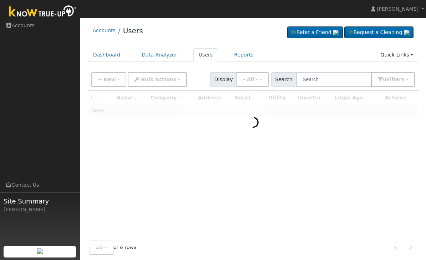
scroll to position [30, 0]
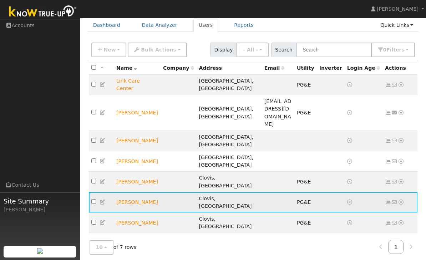
click at [127, 192] on td "[PERSON_NAME]" at bounding box center [137, 202] width 47 height 20
click at [128, 192] on td "[PERSON_NAME]" at bounding box center [137, 202] width 47 height 20
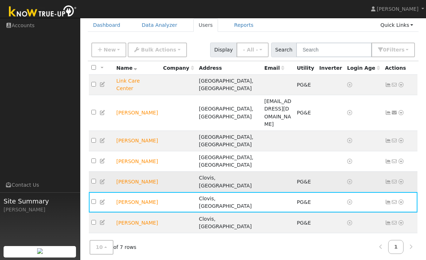
click at [106, 179] on link at bounding box center [103, 182] width 6 height 6
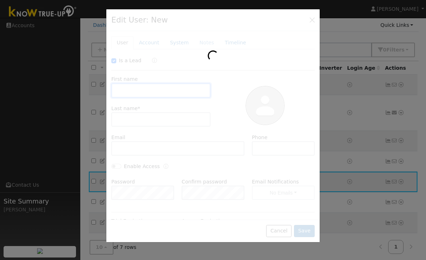
checkbox input "true"
type input "[PERSON_NAME]"
type input "5599309797"
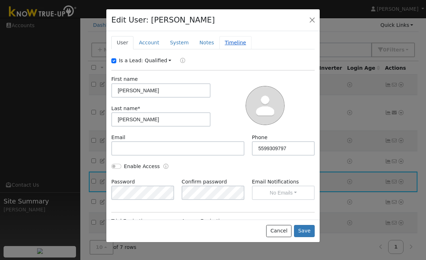
click at [231, 44] on link "Timeline" at bounding box center [236, 42] width 32 height 13
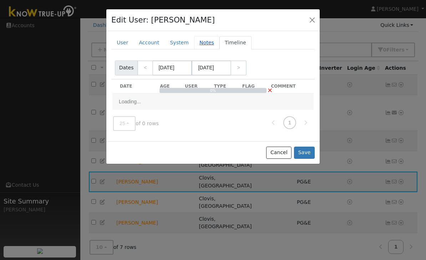
click at [205, 37] on link "Notes" at bounding box center [206, 42] width 25 height 13
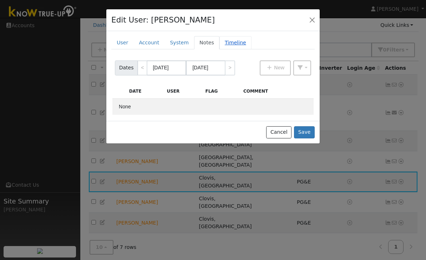
click at [236, 40] on link "Timeline" at bounding box center [236, 42] width 32 height 13
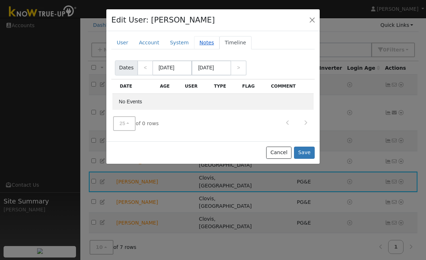
click at [201, 48] on link "Notes" at bounding box center [206, 42] width 25 height 13
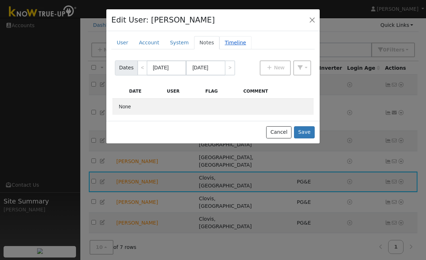
click at [232, 42] on link "Timeline" at bounding box center [236, 42] width 32 height 13
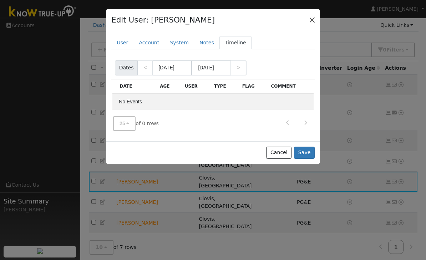
click at [311, 20] on button "button" at bounding box center [312, 20] width 10 height 10
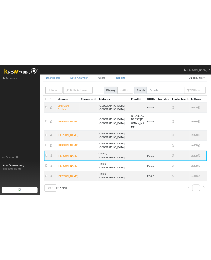
scroll to position [0, 0]
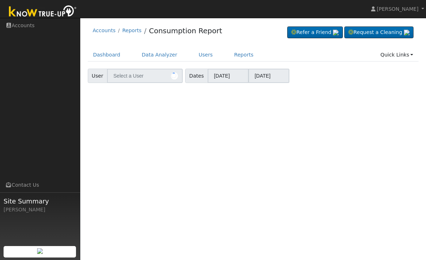
type input "[PERSON_NAME]"
